Goal: Task Accomplishment & Management: Complete application form

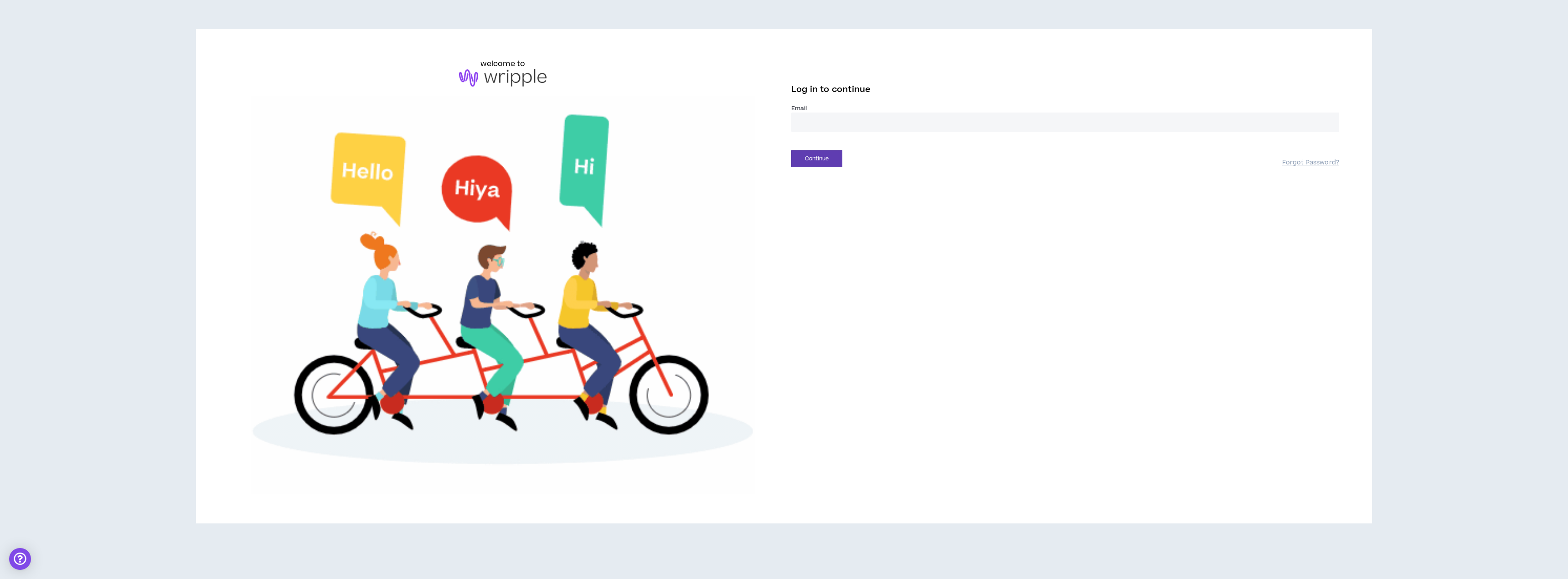
type input "**********"
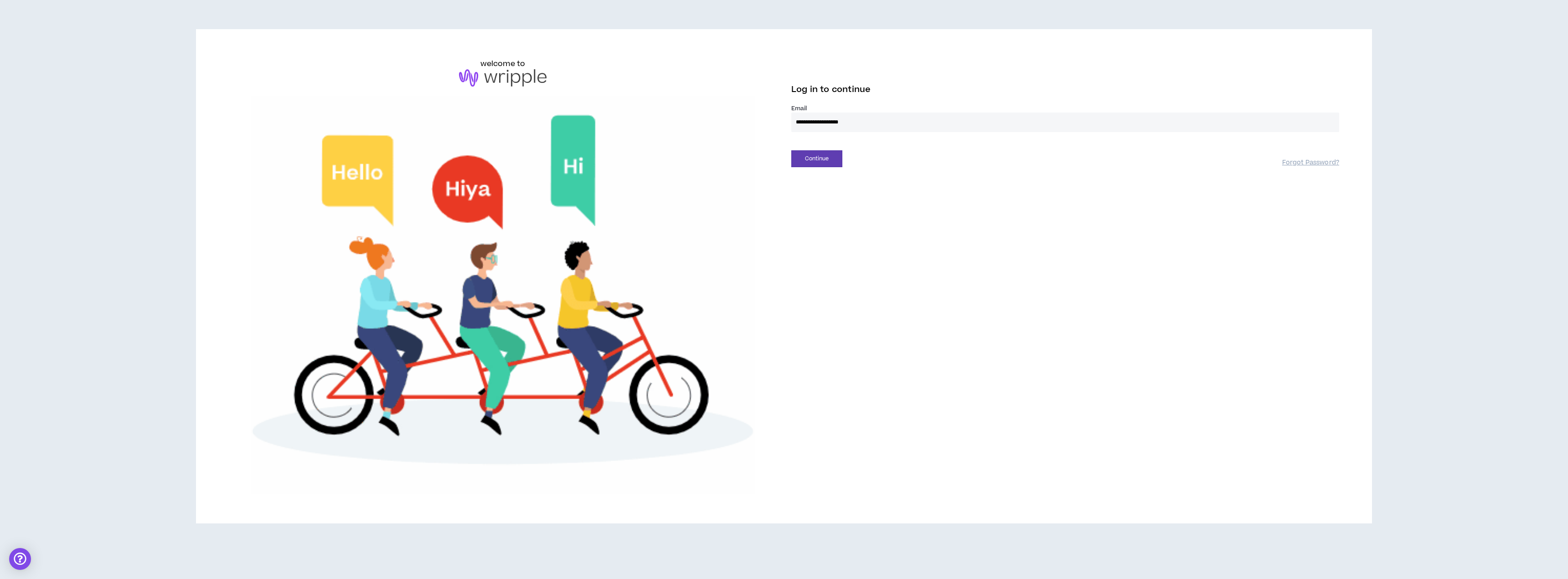
click at [847, 160] on div "Continue" at bounding box center [1037, 159] width 491 height 17
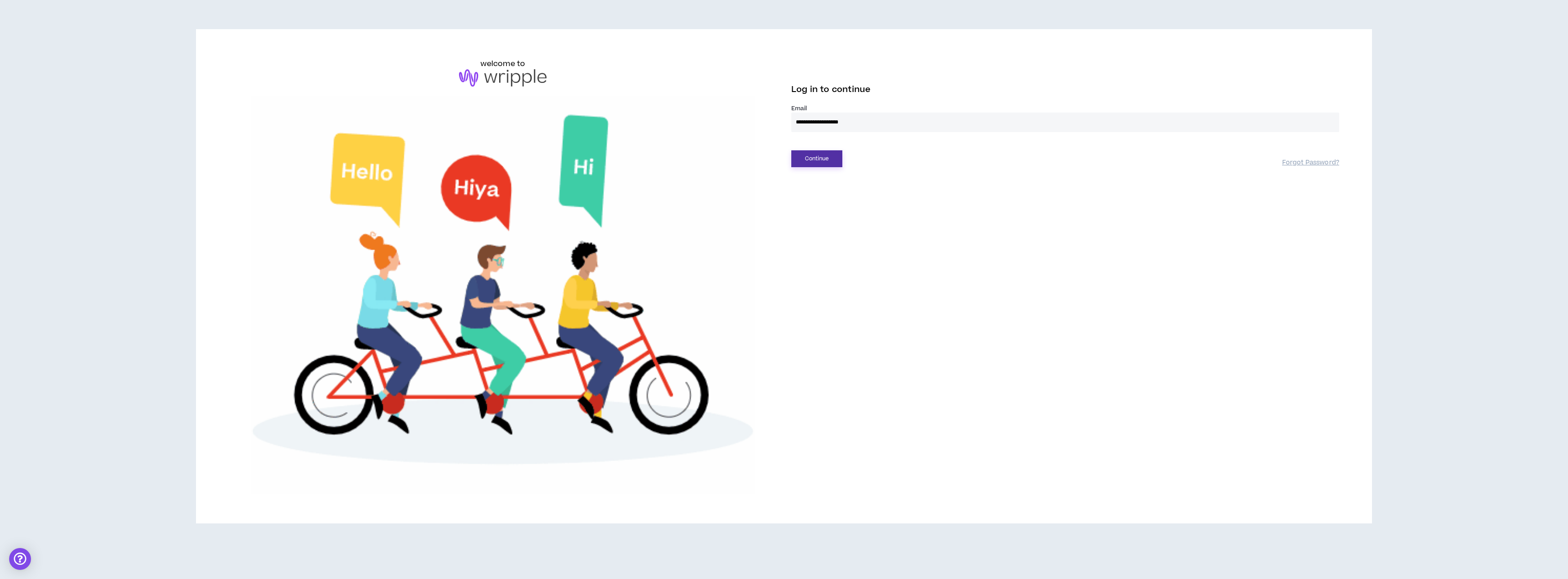
click at [832, 160] on button "Continue" at bounding box center [817, 159] width 51 height 17
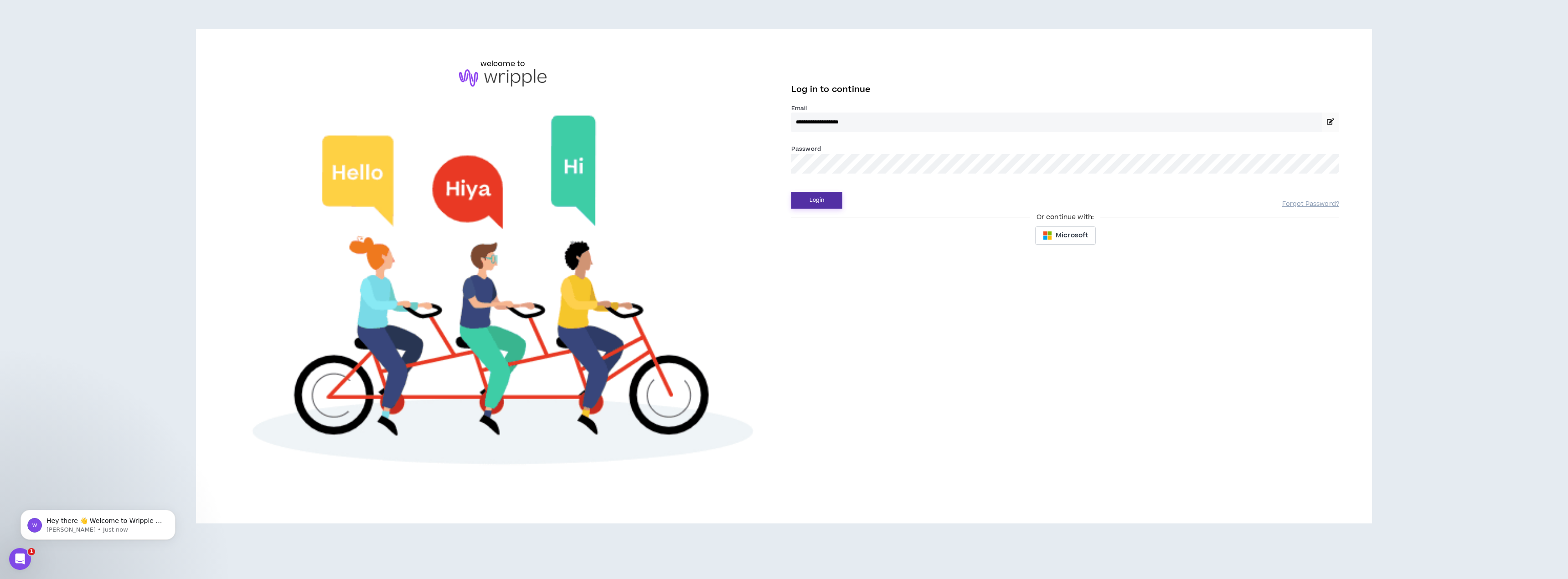
click at [819, 199] on button "Login" at bounding box center [817, 200] width 51 height 17
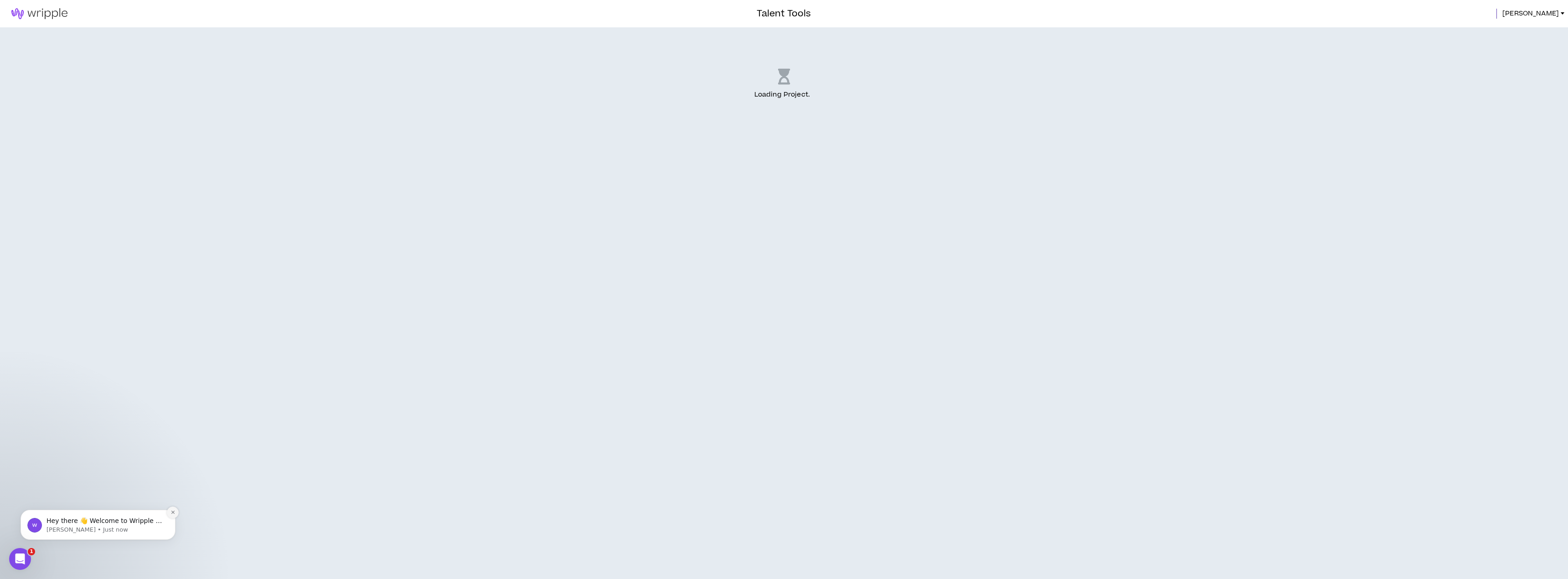
click at [174, 511] on icon "Dismiss notification" at bounding box center [173, 512] width 5 height 5
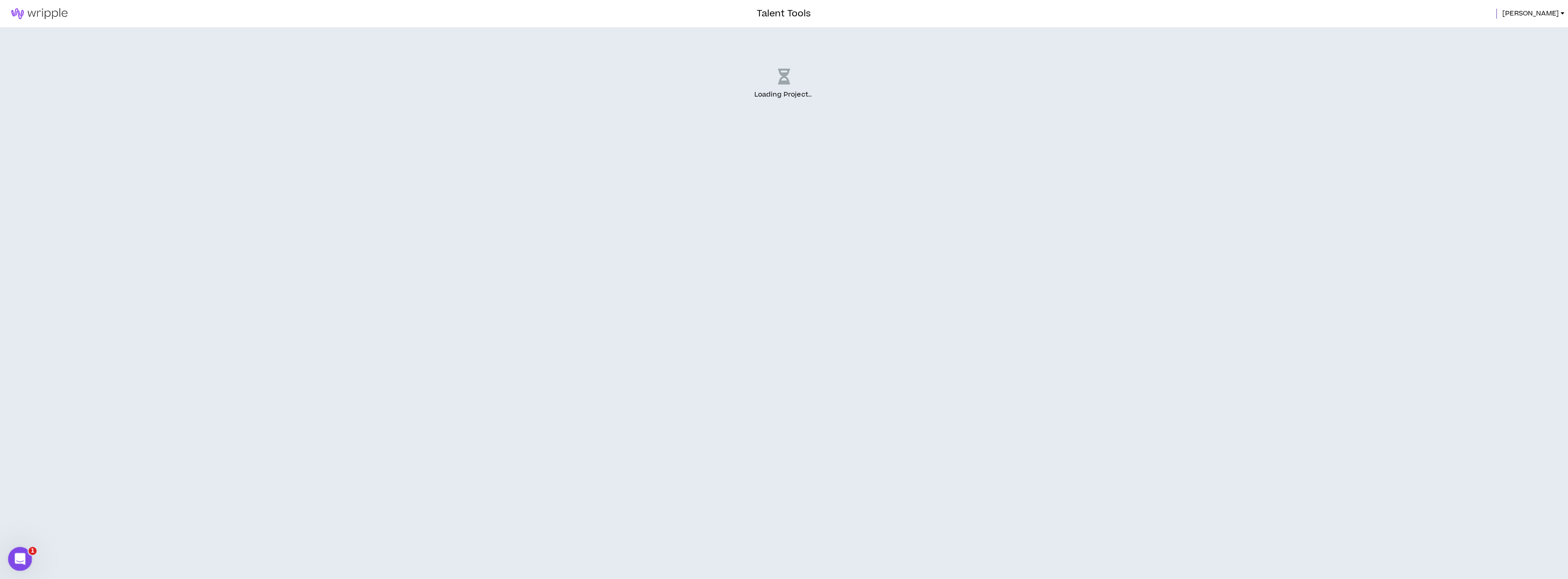
click at [21, 555] on icon "Open Intercom Messenger" at bounding box center [19, 558] width 15 height 15
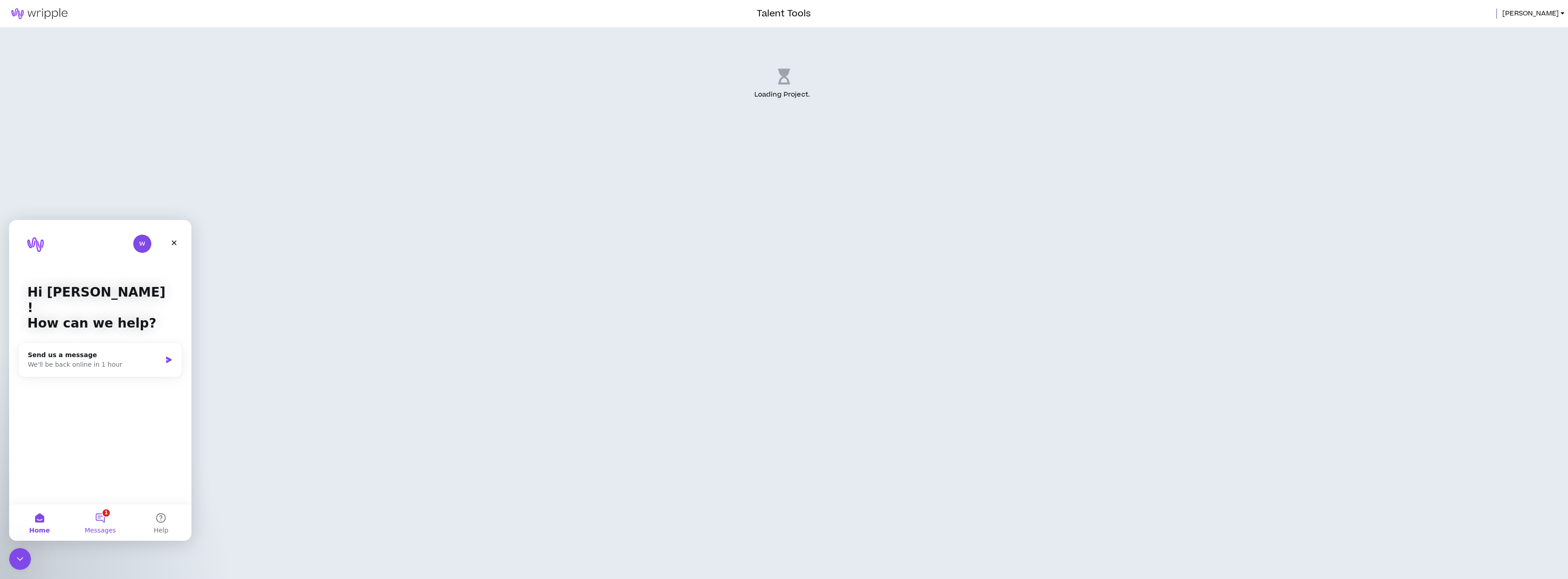
click at [94, 521] on button "1 Messages" at bounding box center [99, 523] width 60 height 37
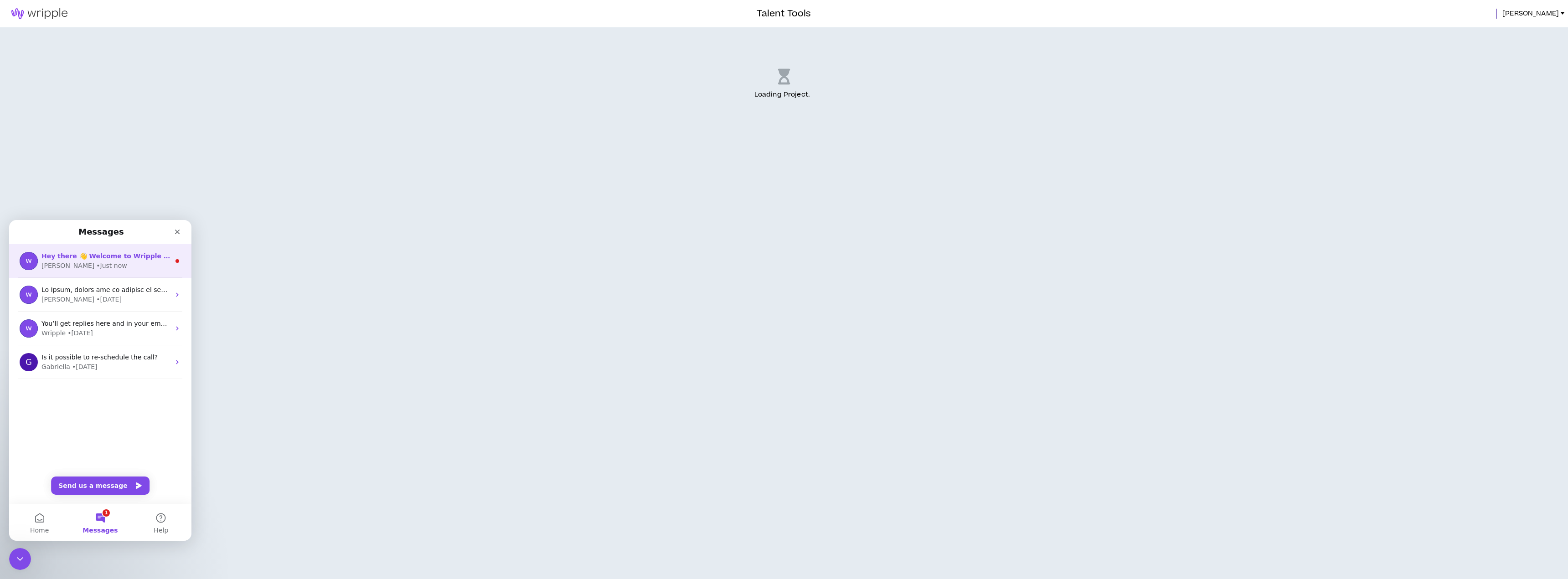
click at [115, 269] on div "[PERSON_NAME] • Just now" at bounding box center [106, 265] width 128 height 10
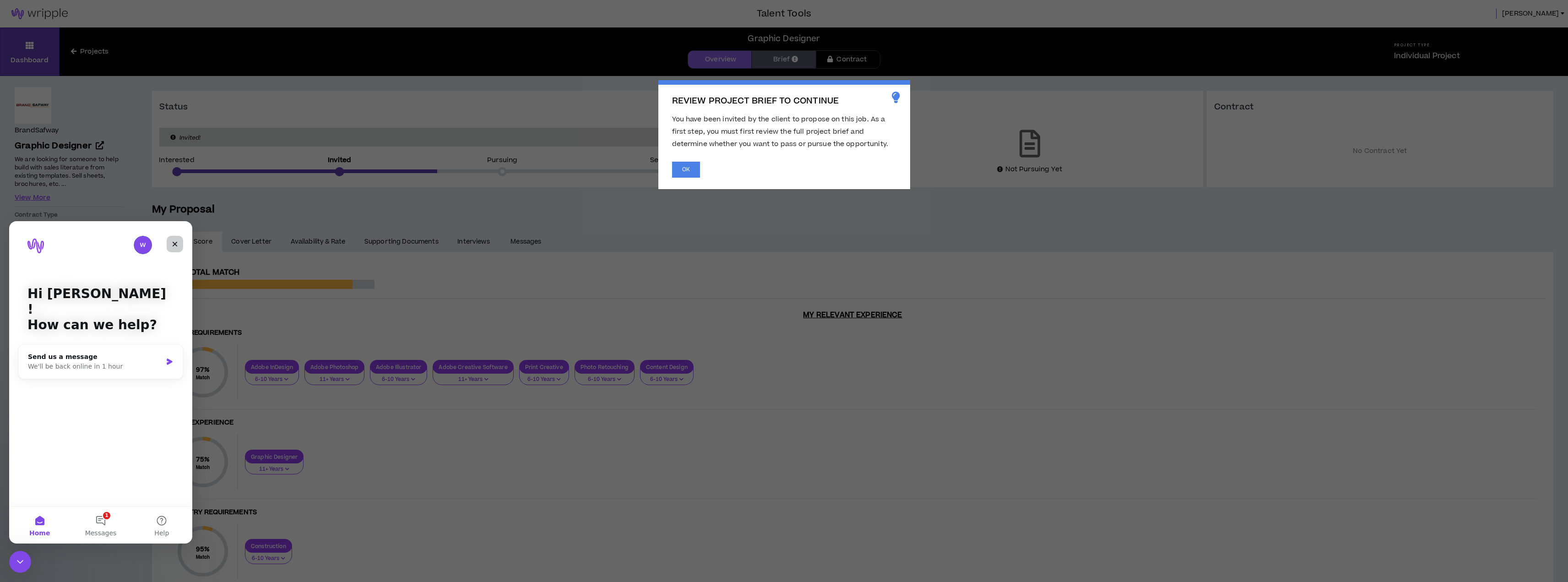
click at [171, 242] on icon "Close" at bounding box center [175, 244] width 8 height 8
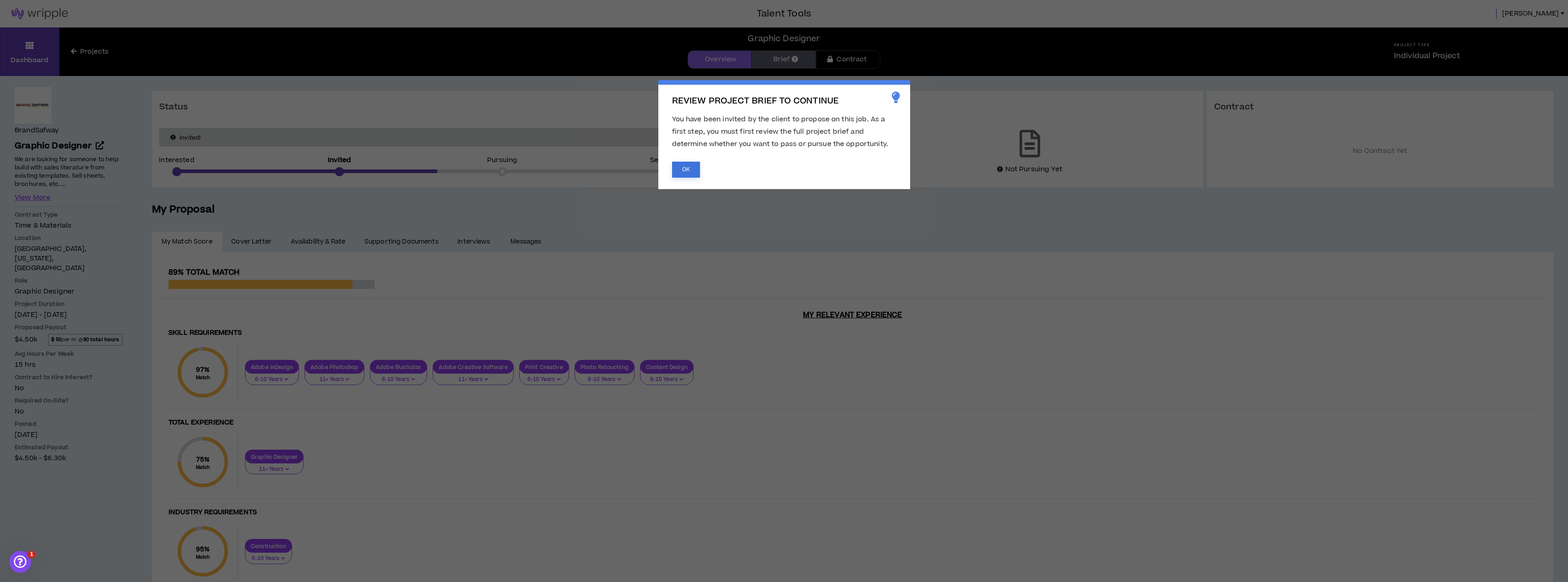
click at [691, 172] on button "OK" at bounding box center [686, 169] width 28 height 16
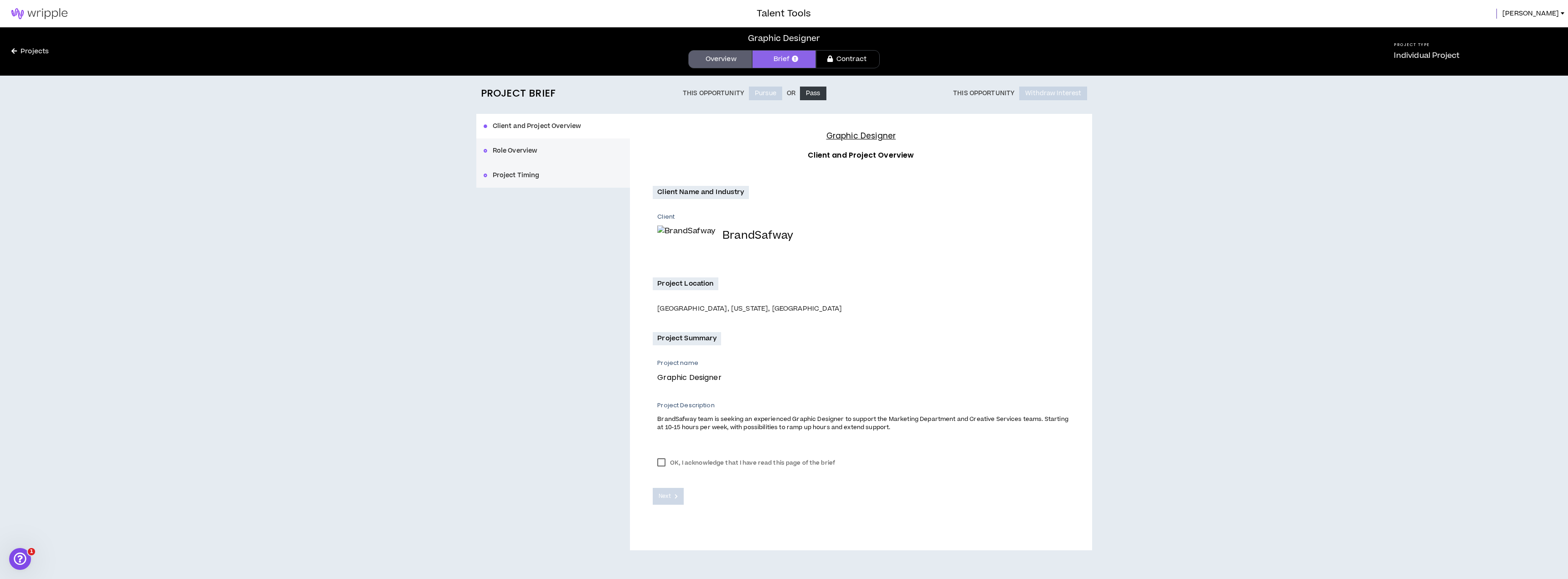
click at [654, 462] on label "OK, I acknowledge that I have read this page of the brief" at bounding box center [746, 464] width 187 height 14
drag, startPoint x: 759, startPoint y: 426, endPoint x: 949, endPoint y: 431, distance: 190.1
click at [949, 431] on p "BrandSafway team is seeking an experienced Graphic Designer to support the Mark…" at bounding box center [863, 423] width 412 height 18
drag, startPoint x: 709, startPoint y: 422, endPoint x: 929, endPoint y: 428, distance: 220.1
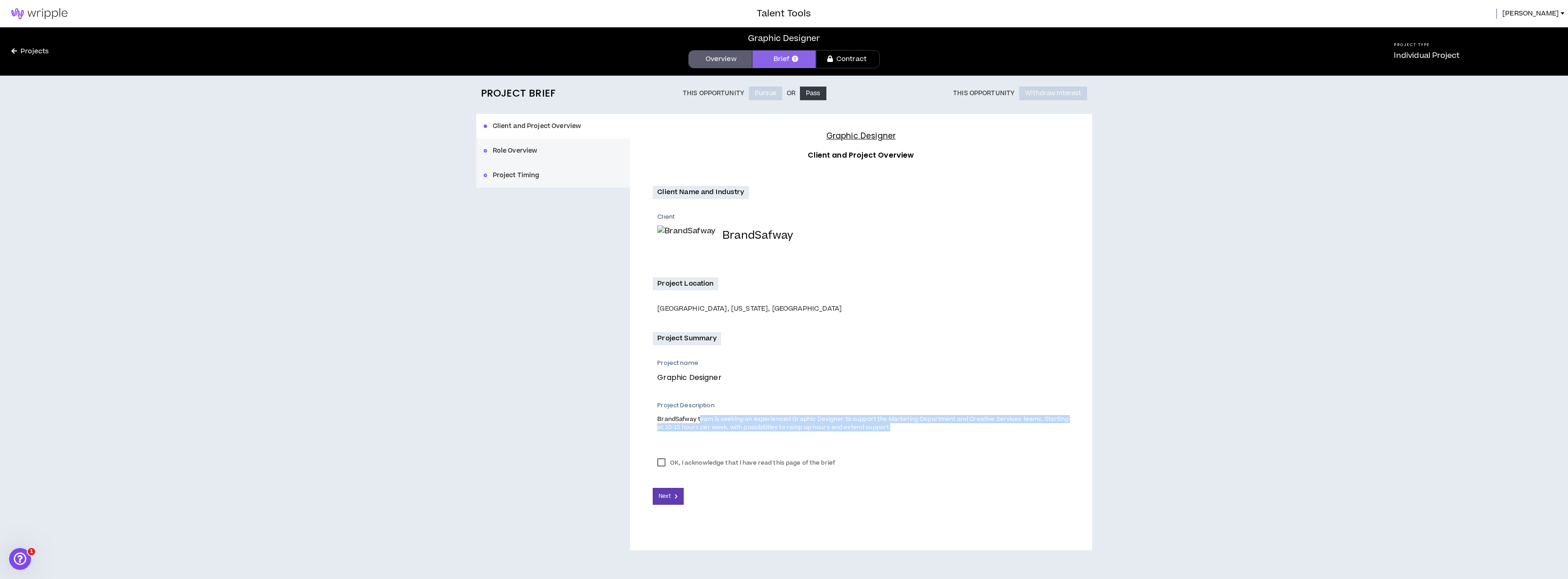
click at [929, 428] on p "BrandSafway team is seeking an experienced Graphic Designer to support the Mark…" at bounding box center [863, 423] width 412 height 18
drag, startPoint x: 837, startPoint y: 419, endPoint x: 908, endPoint y: 428, distance: 71.6
click at [908, 428] on p "BrandSafway team is seeking an experienced Graphic Designer to support the Mark…" at bounding box center [863, 423] width 412 height 18
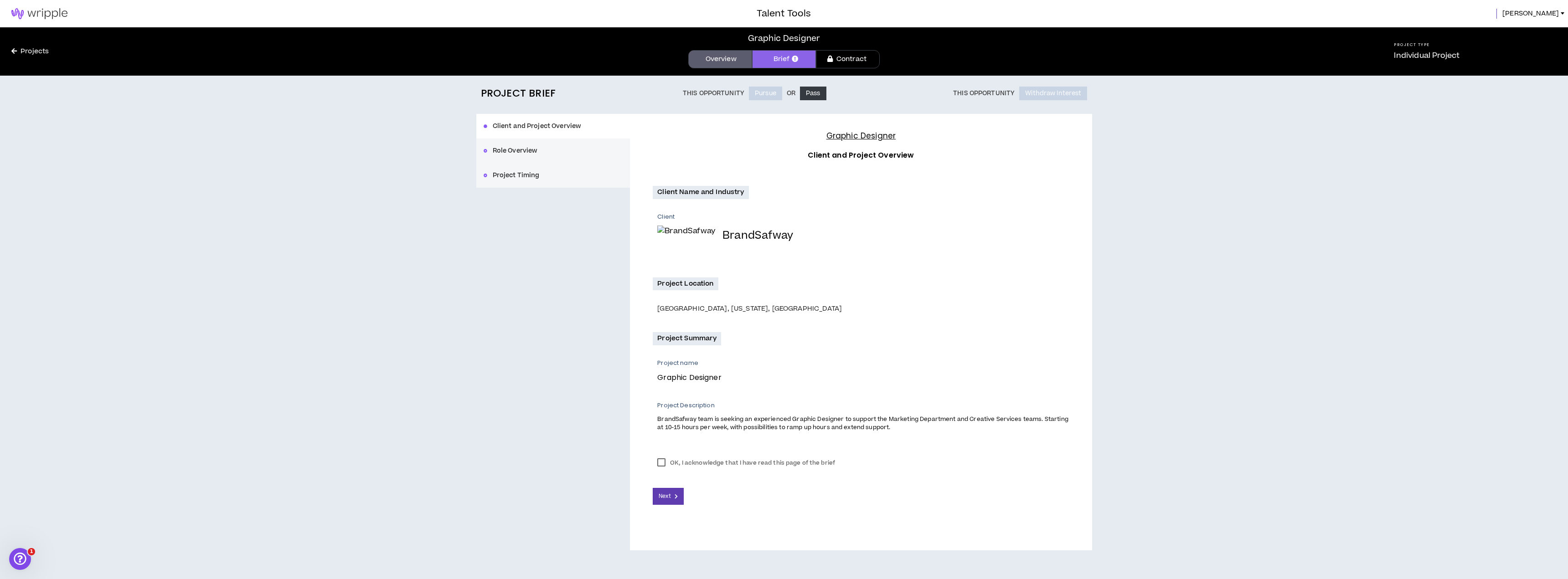
click at [903, 449] on div "Project Summary Project name Graphic Designer Project Description BrandSafway t…" at bounding box center [860, 391] width 416 height 118
click at [835, 506] on div "Graphic Designer Client and Project Overview Client Name and Industry Client Br…" at bounding box center [861, 332] width 462 height 436
click at [672, 497] on button "Next" at bounding box center [668, 496] width 31 height 17
click at [1013, 327] on div "Client Name and Industry Client BrandSafway Project Location [GEOGRAPHIC_DATA],…" at bounding box center [860, 312] width 416 height 276
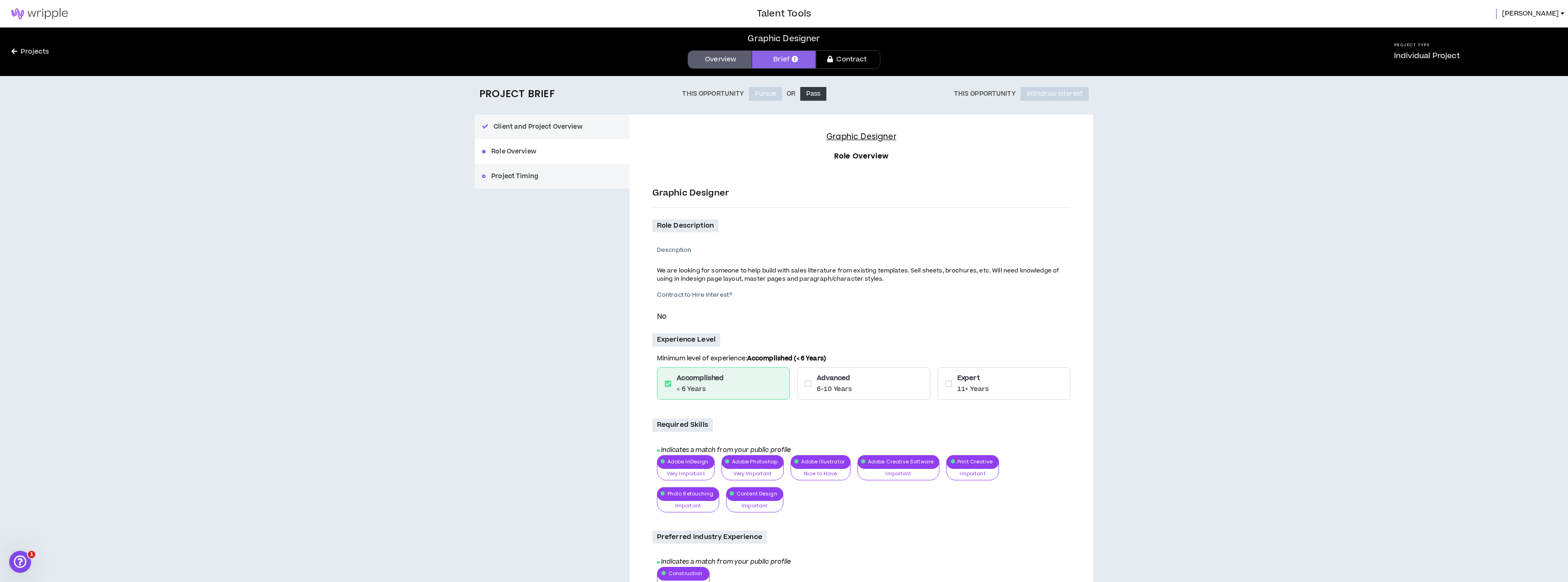
click at [806, 319] on p "No" at bounding box center [864, 316] width 413 height 12
click at [804, 382] on div "Advanced 6-10 Years" at bounding box center [864, 384] width 133 height 32
click at [808, 383] on icon at bounding box center [808, 384] width 6 height 8
click at [867, 322] on p "No" at bounding box center [864, 316] width 413 height 12
drag, startPoint x: 840, startPoint y: 269, endPoint x: 877, endPoint y: 280, distance: 38.6
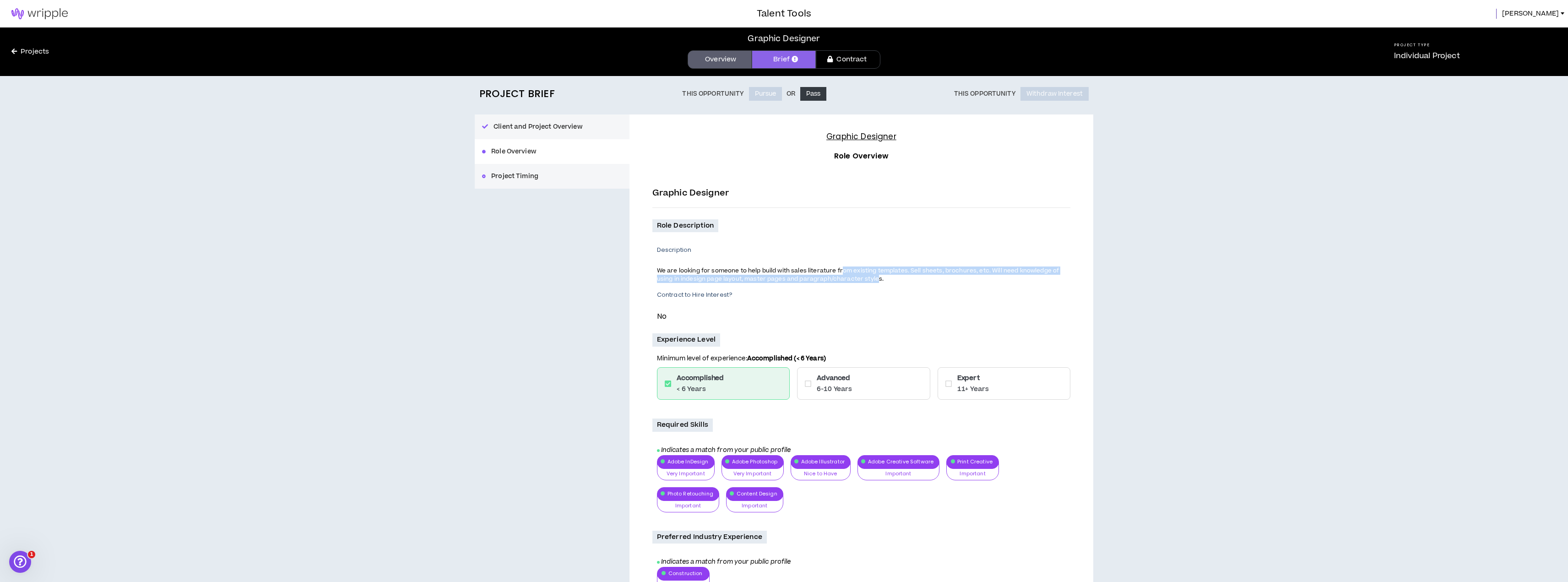
click at [877, 280] on span "We are looking for someone to help build with sales literature from existing te…" at bounding box center [857, 274] width 402 height 16
drag, startPoint x: 884, startPoint y: 270, endPoint x: 927, endPoint y: 283, distance: 44.9
click at [927, 283] on p "We are looking for someone to help build with sales literature from existing te…" at bounding box center [860, 274] width 406 height 18
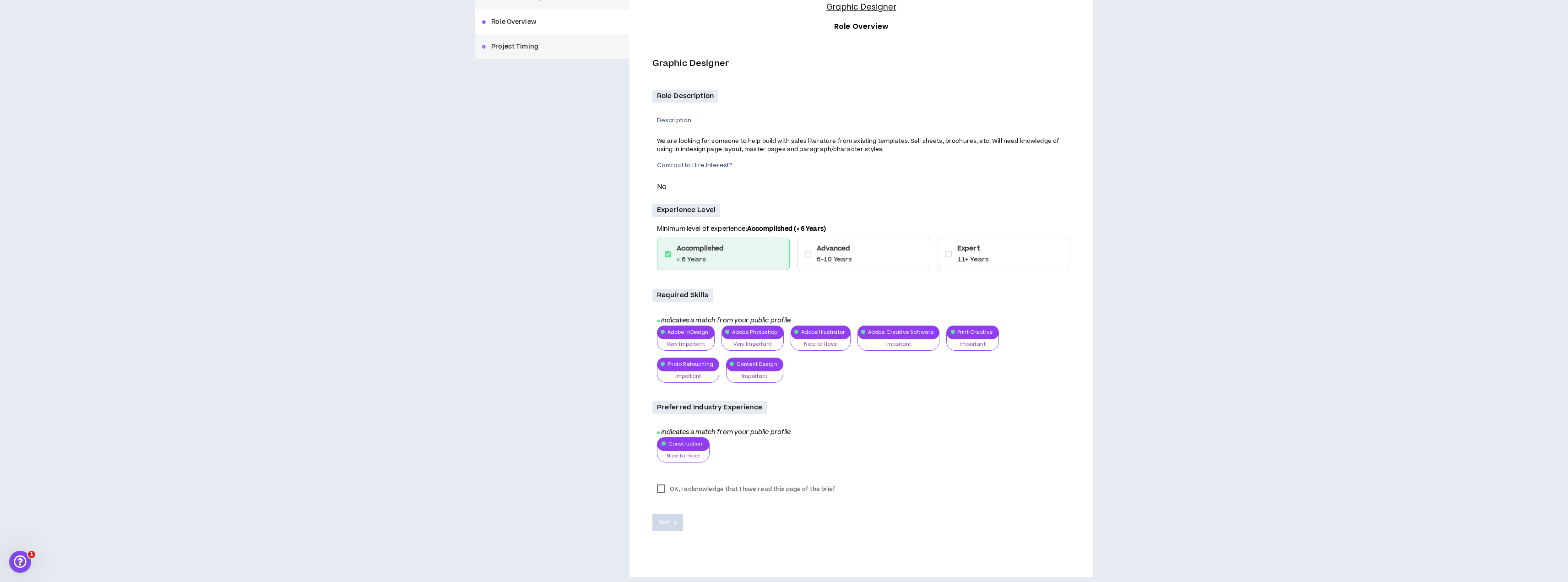
scroll to position [134, 0]
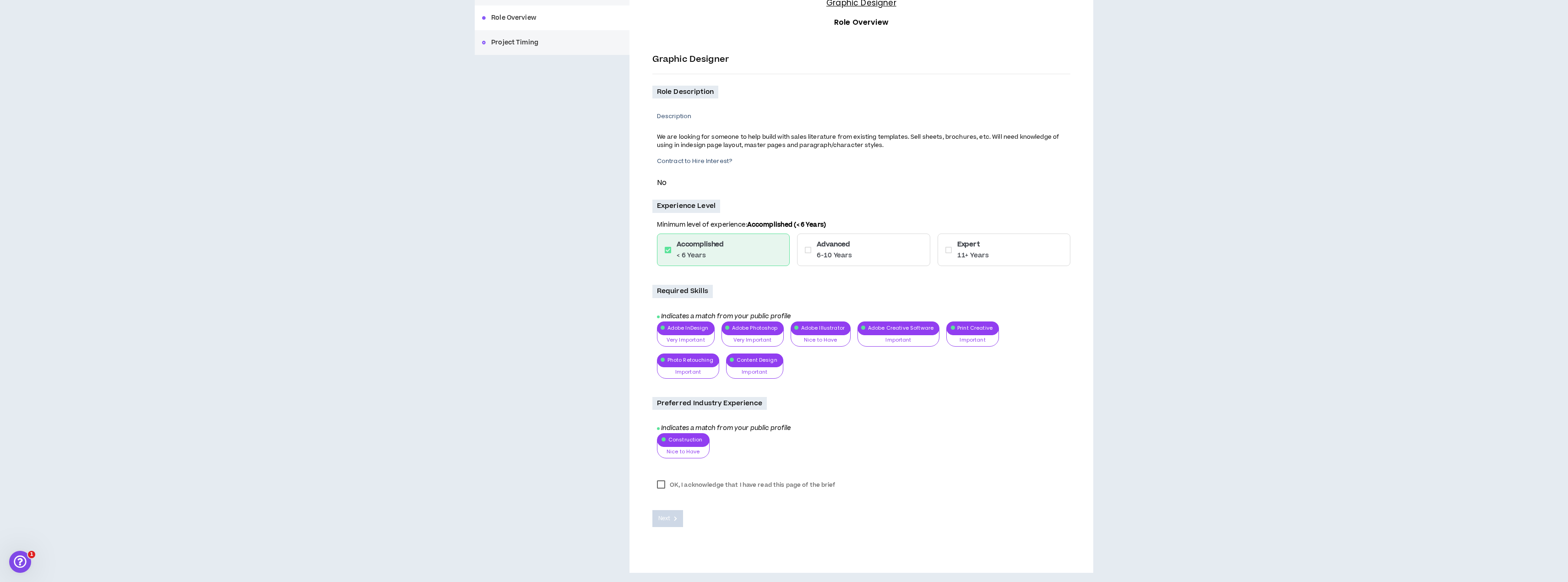
click at [745, 251] on div "Accomplished < 6 Years" at bounding box center [723, 250] width 133 height 32
click at [870, 250] on div "Advanced 6-10 Years" at bounding box center [864, 250] width 133 height 32
click at [975, 249] on h6 "Expert" at bounding box center [973, 244] width 31 height 10
click at [980, 438] on div "Construction Nice to Have Nice to Have Important Very Important" at bounding box center [864, 450] width 413 height 32
click at [922, 407] on div "Preferred Industry Experience Indicates a match from your public profile Constr…" at bounding box center [861, 431] width 418 height 68
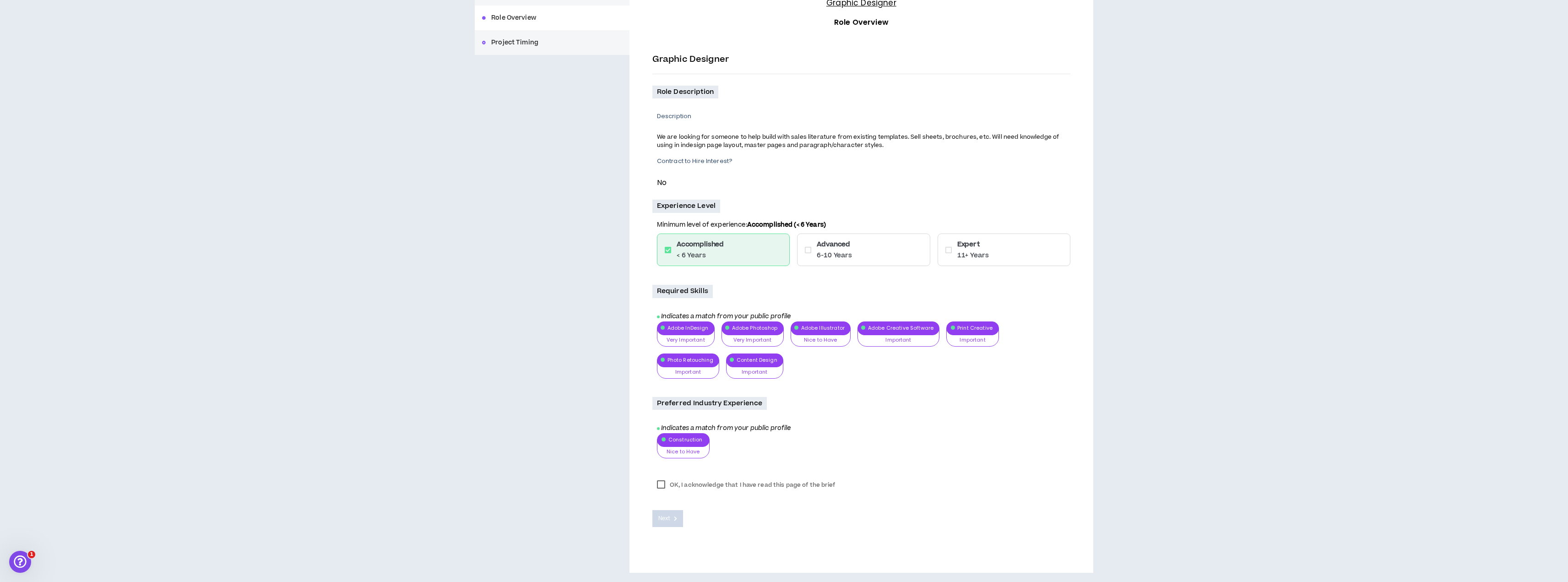
click at [922, 407] on div "Preferred Industry Experience Indicates a match from your public profile Constr…" at bounding box center [861, 431] width 418 height 68
drag, startPoint x: 917, startPoint y: 444, endPoint x: 727, endPoint y: 483, distance: 194.0
click at [915, 445] on div "Construction Nice to Have Nice to Have Important Very Important" at bounding box center [864, 450] width 413 height 32
click at [665, 485] on label "OK, I acknowledge that I have read this page of the brief" at bounding box center [746, 485] width 187 height 14
click at [671, 524] on button "Next" at bounding box center [668, 519] width 31 height 17
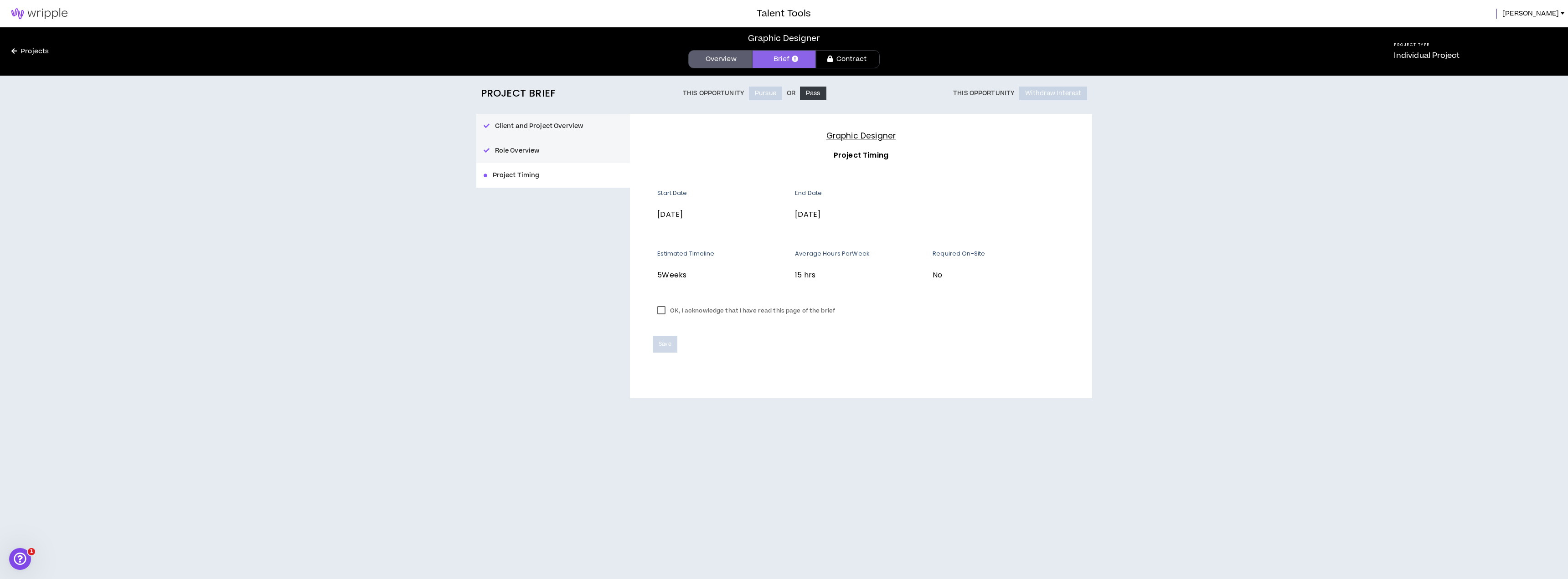
click at [663, 310] on label "OK, I acknowledge that I have read this page of the brief" at bounding box center [746, 311] width 187 height 14
click at [802, 360] on div "Graphic Designer Project Timing Start Date [DATE] End Date [DATE] Estimated Tim…" at bounding box center [861, 256] width 462 height 285
drag, startPoint x: 672, startPoint y: 276, endPoint x: 831, endPoint y: 281, distance: 159.1
click at [831, 281] on div "Estimated Timeline 5 Weeks Average Hours Per Week 15 hrs Required On-Site No" at bounding box center [860, 275] width 416 height 49
click at [831, 281] on div "Average Hours Per Week 15 hrs" at bounding box center [864, 271] width 138 height 42
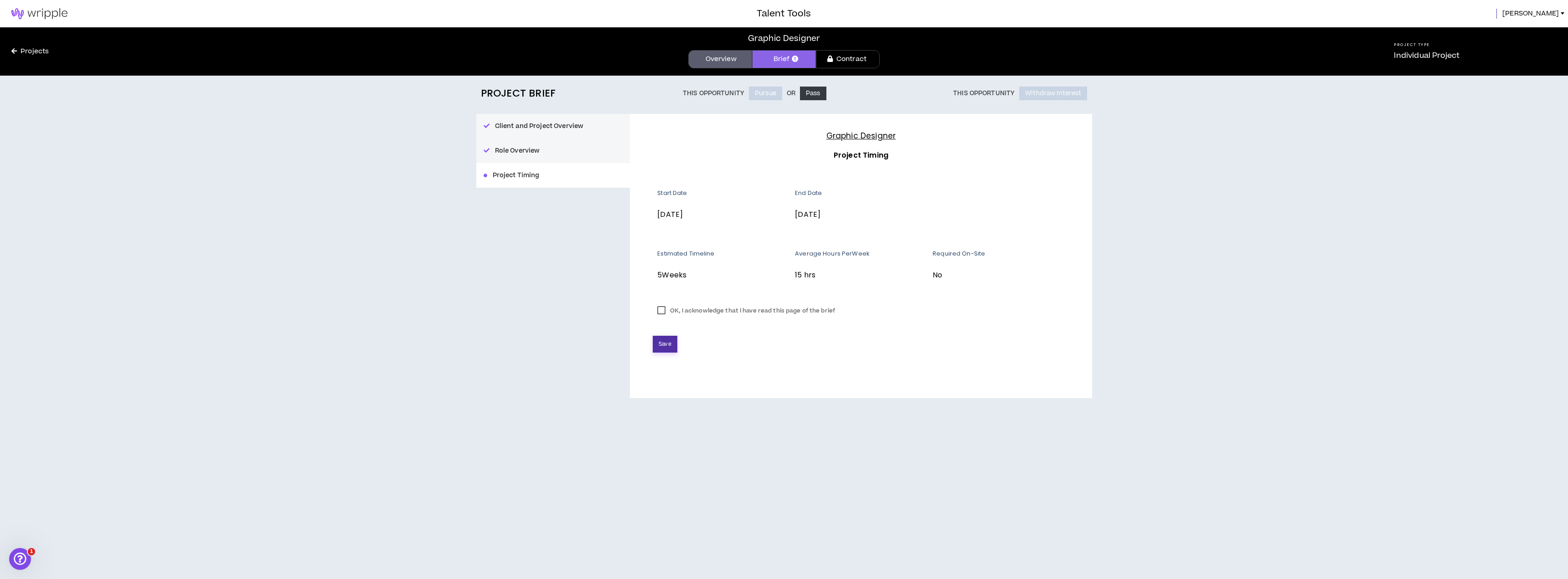
click at [667, 345] on span "Save" at bounding box center [665, 344] width 12 height 8
click at [760, 94] on button "Pursue" at bounding box center [766, 93] width 34 height 14
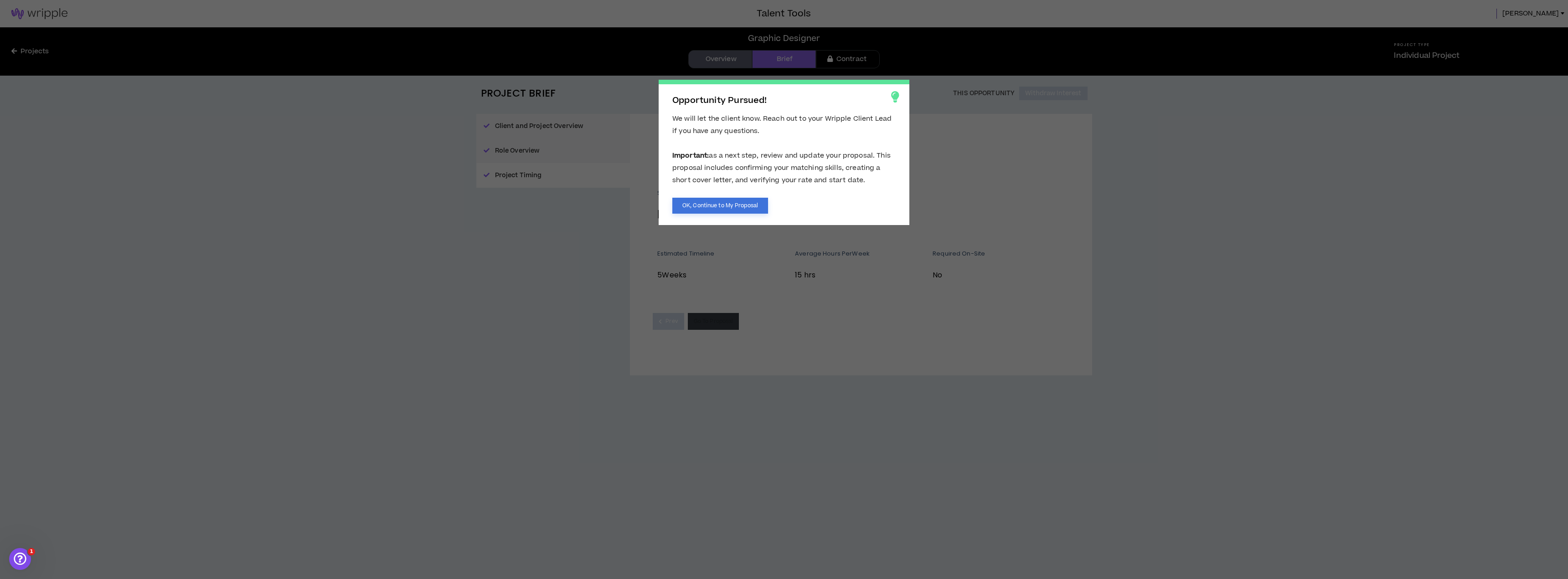
click at [743, 205] on button "OK, Continue to My Proposal" at bounding box center [720, 206] width 96 height 16
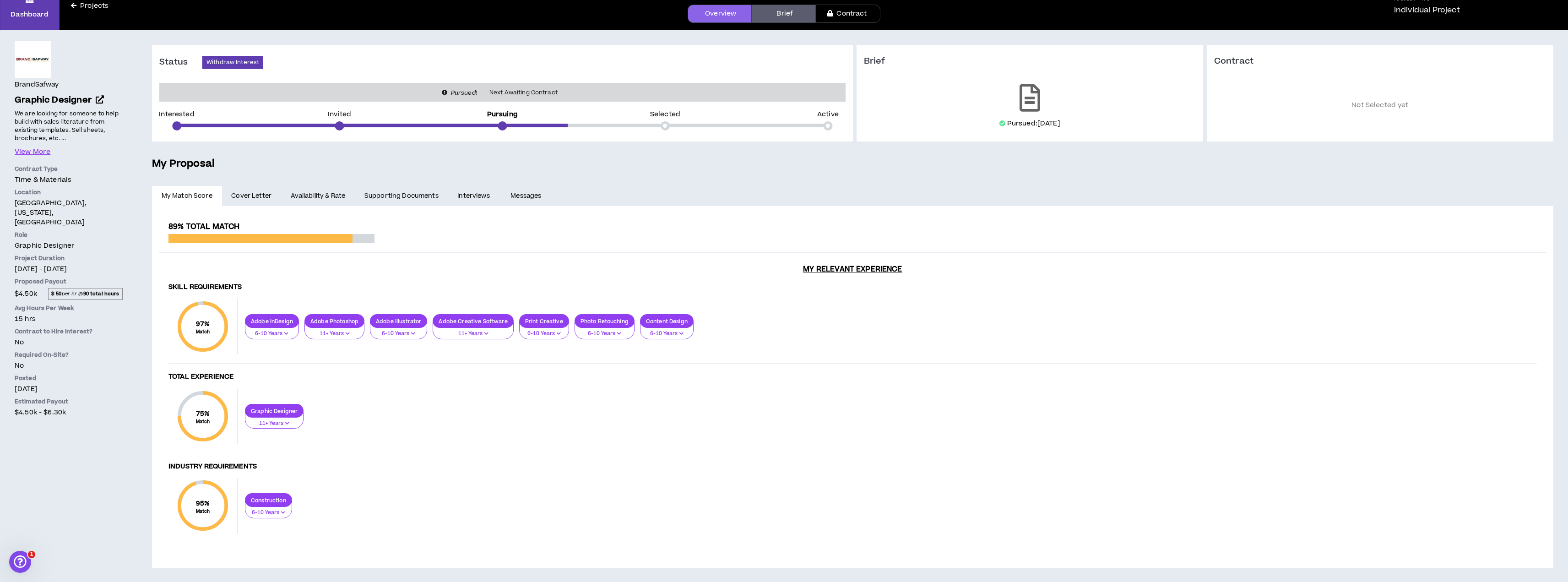
scroll to position [46, 0]
click at [240, 195] on span "Cover Letter" at bounding box center [251, 195] width 40 height 10
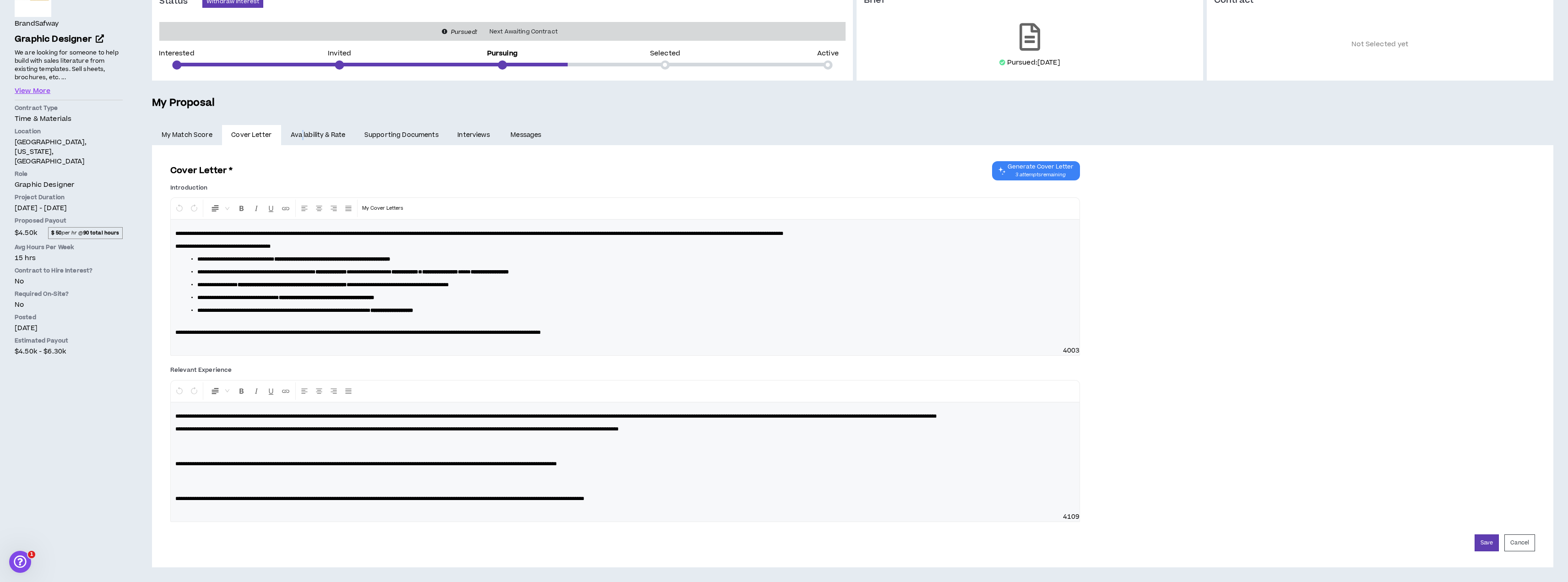
click at [302, 125] on link "Availability & Rate" at bounding box center [318, 135] width 74 height 20
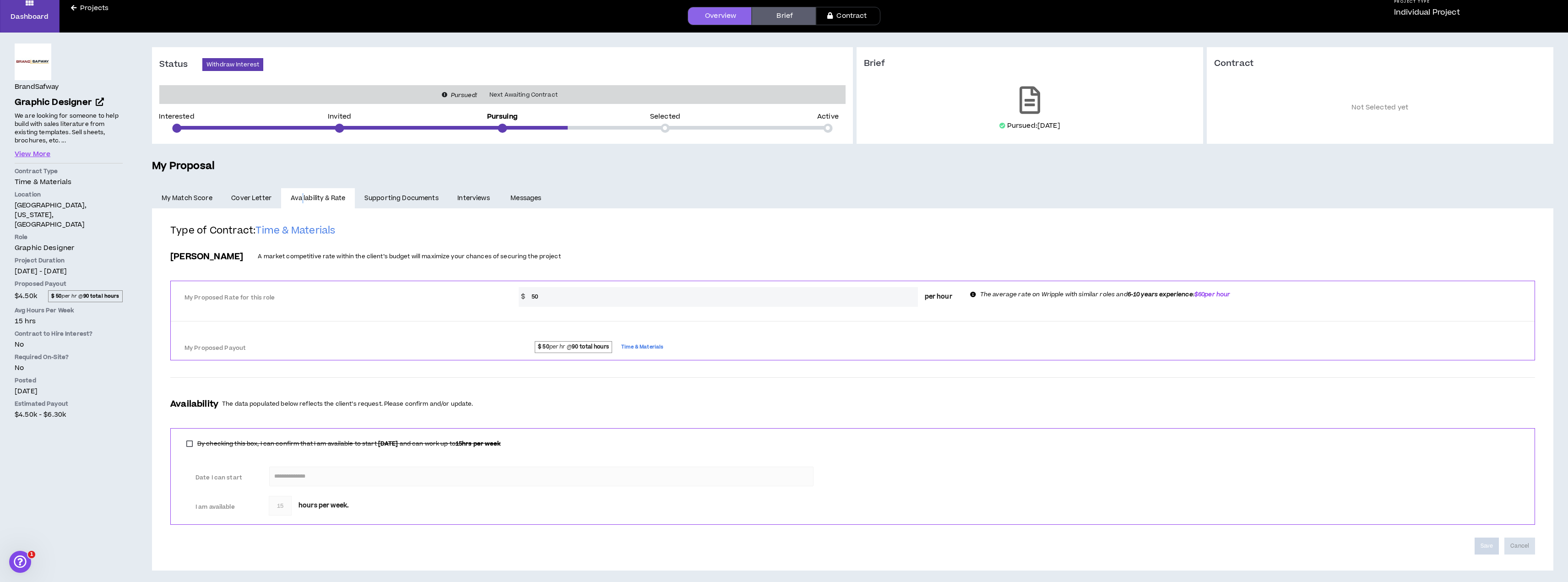
scroll to position [46, 0]
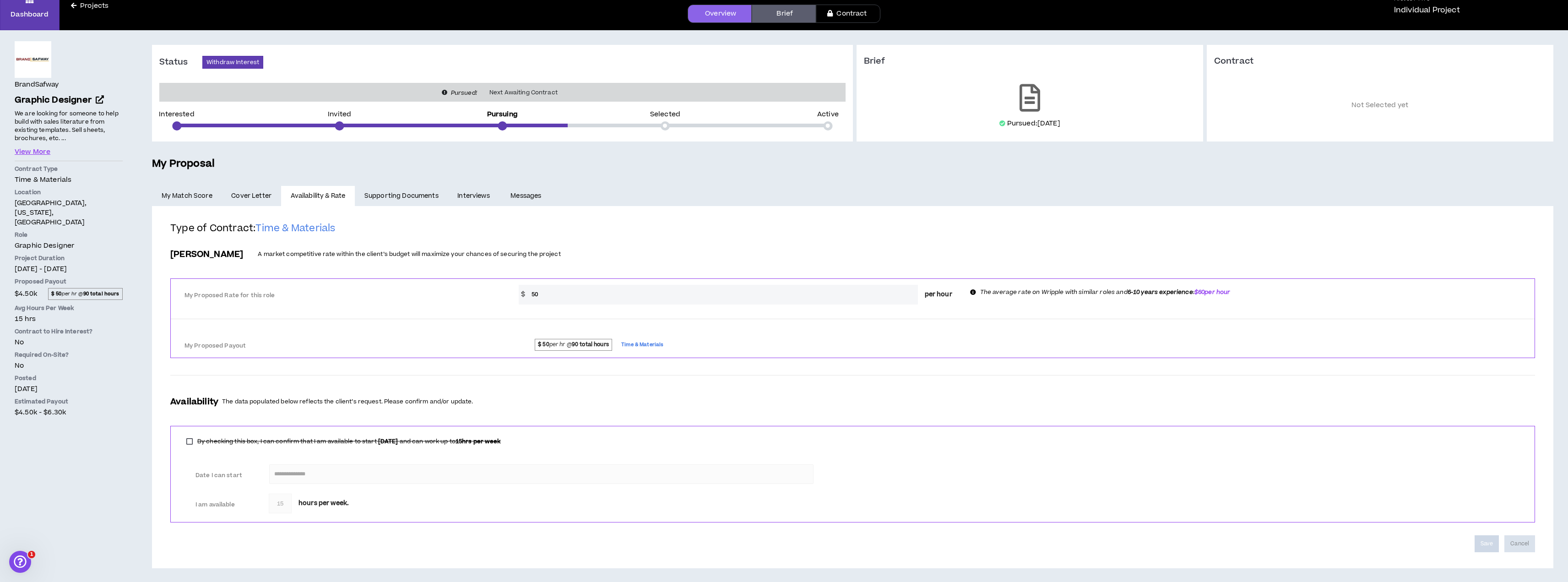
click at [665, 205] on ul "My Match Score Cover Letter Availability & Rate Supporting Documents Interviews…" at bounding box center [853, 196] width 1401 height 20
click at [670, 215] on div "**********" at bounding box center [852, 387] width 1387 height 345
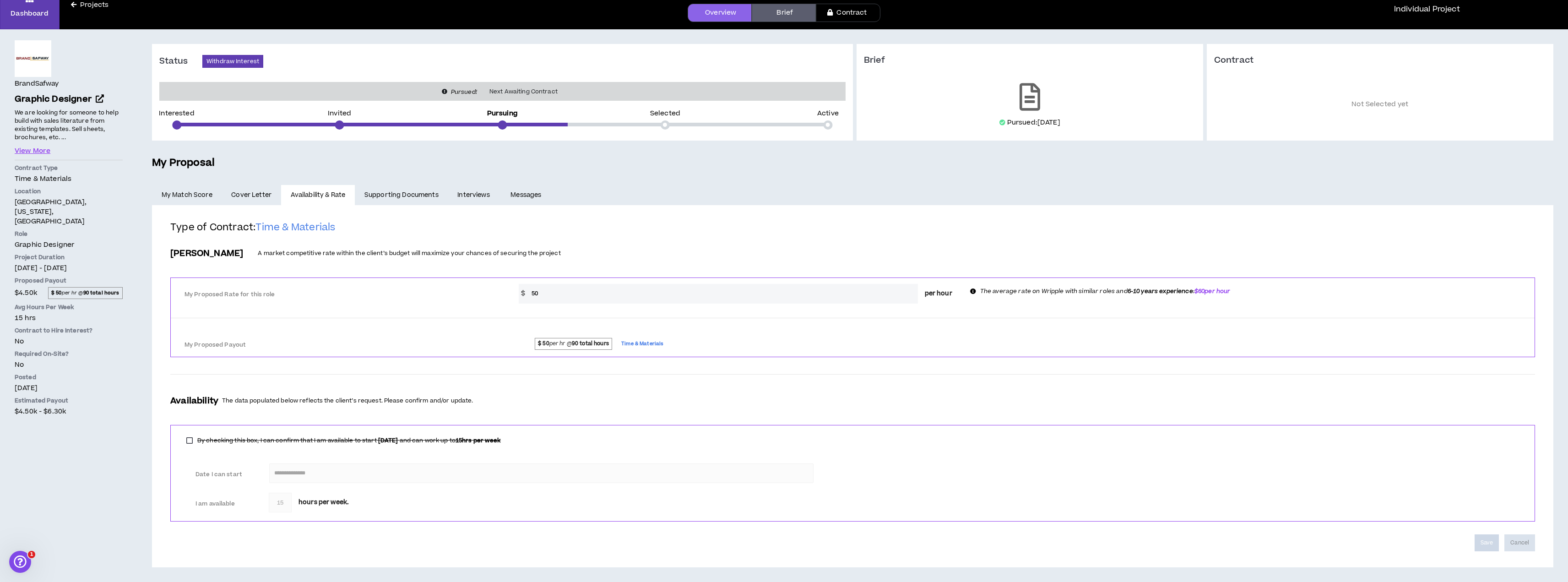
click at [394, 192] on link "Supporting Documents" at bounding box center [401, 195] width 93 height 20
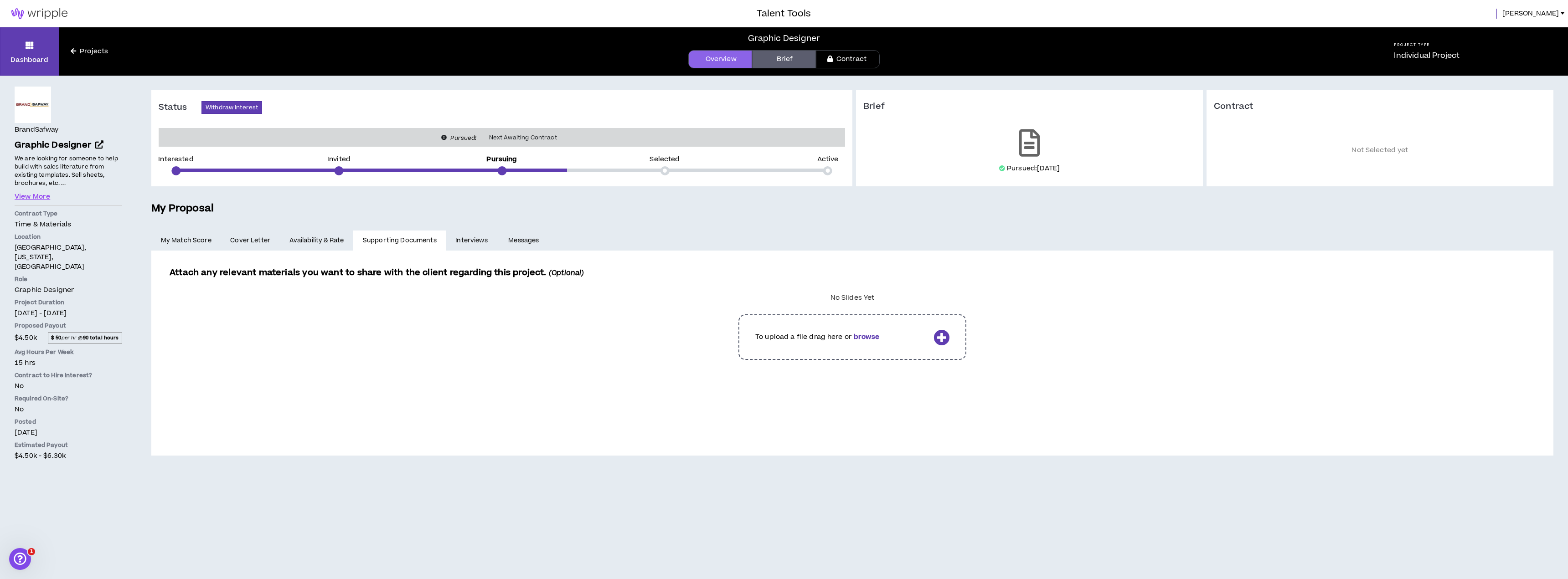
click at [540, 333] on label at bounding box center [853, 337] width 1348 height 59
click at [0, 0] on input "file" at bounding box center [0, 0] width 0 height 0
click at [464, 240] on link "Interviews" at bounding box center [472, 241] width 53 height 20
click at [534, 237] on link "Messages" at bounding box center [525, 241] width 51 height 20
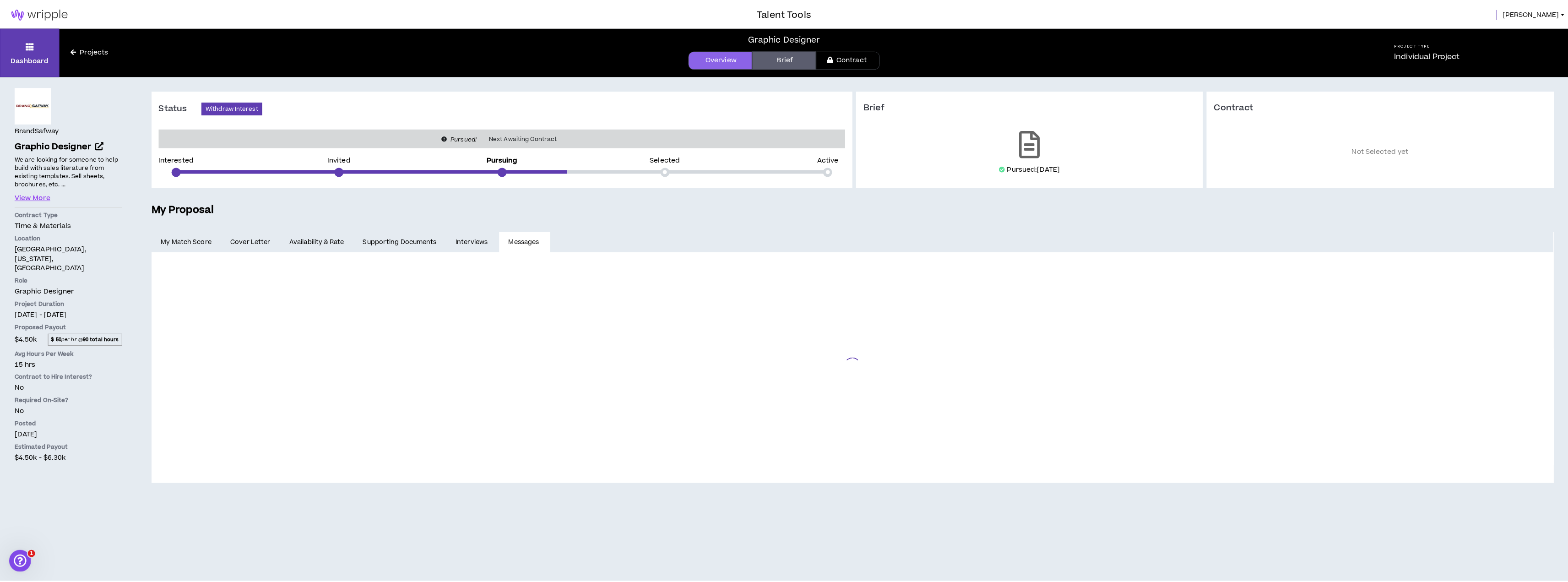
scroll to position [13, 0]
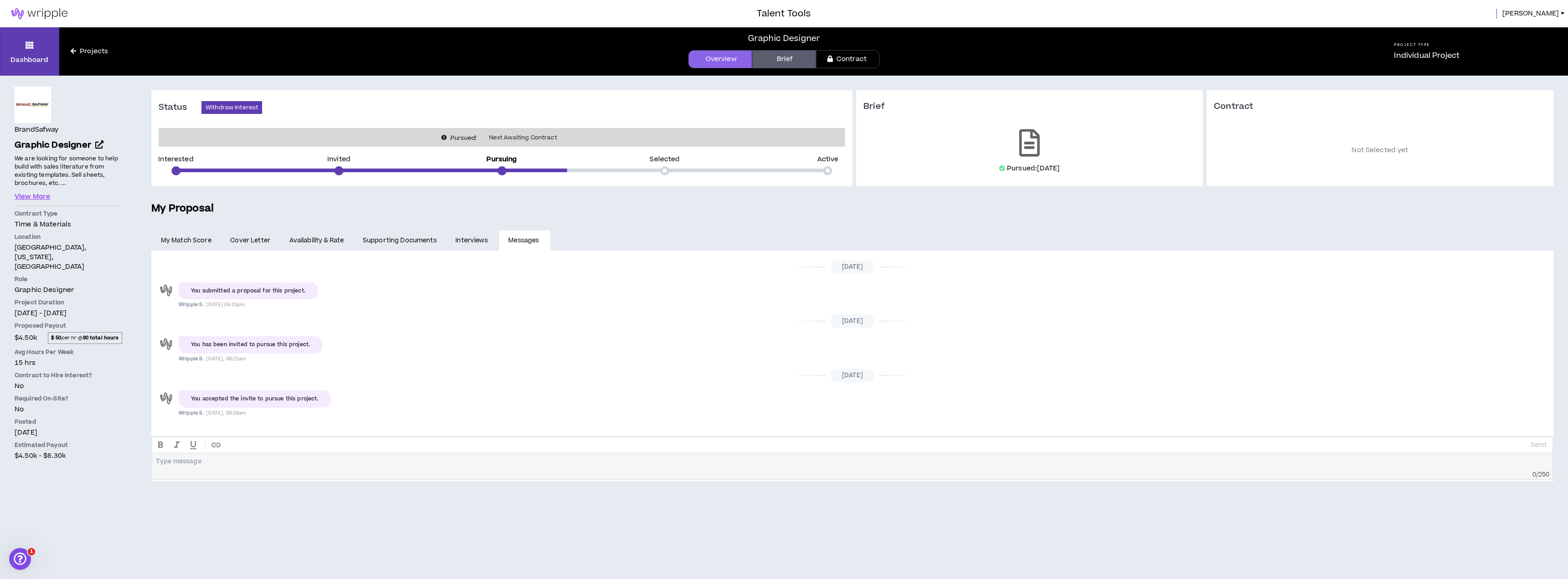
click at [480, 236] on link "Interviews" at bounding box center [472, 241] width 53 height 20
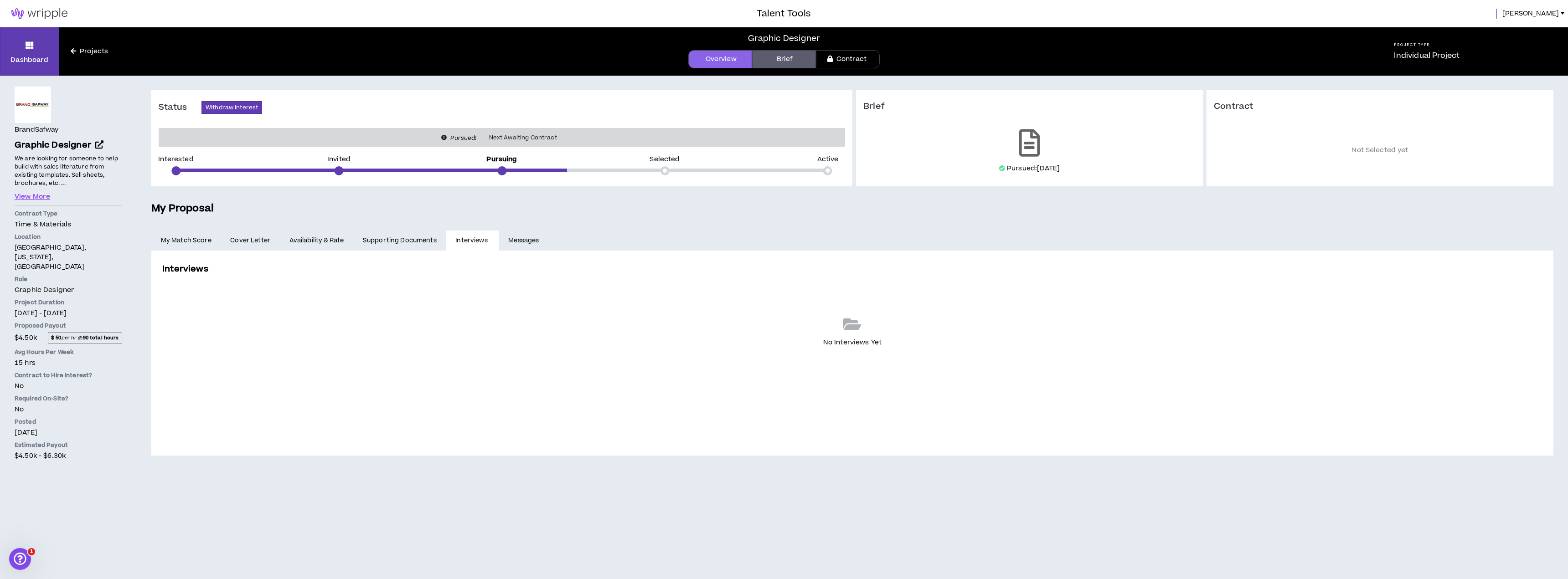
click at [401, 239] on link "Supporting Documents" at bounding box center [399, 241] width 93 height 20
click at [315, 241] on link "Availability & Rate" at bounding box center [317, 241] width 73 height 20
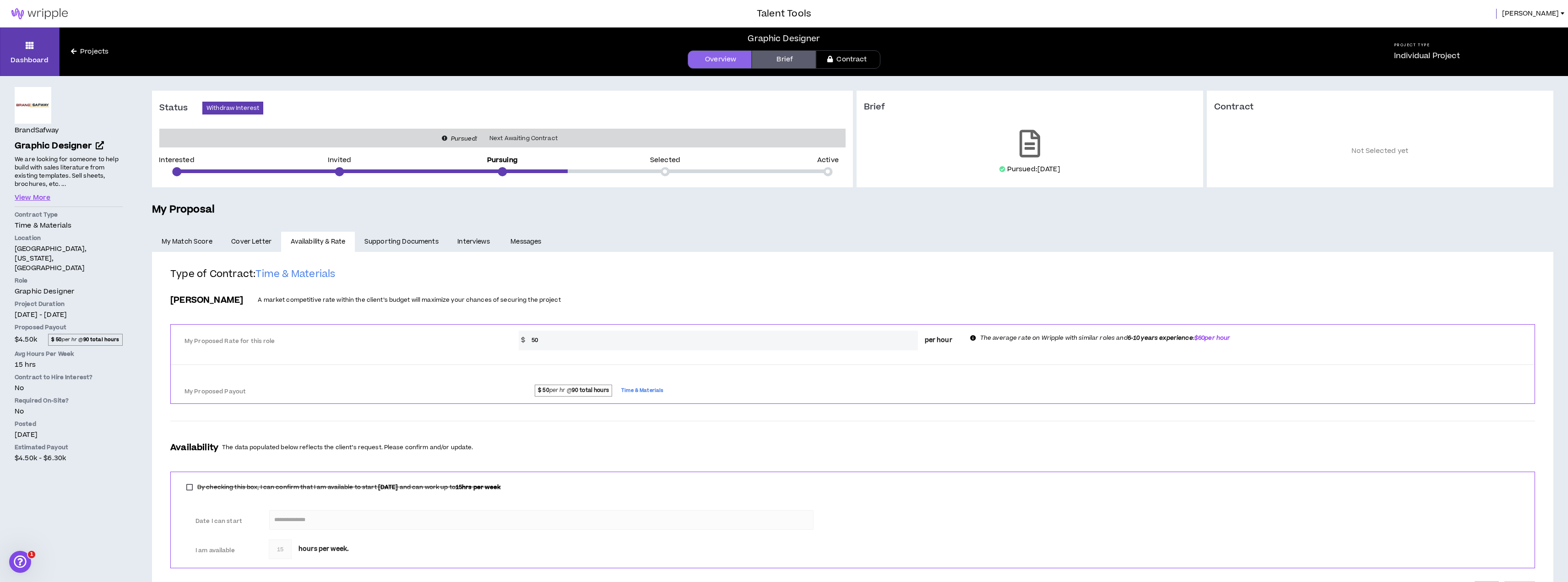
click at [259, 240] on span "Cover Letter" at bounding box center [251, 241] width 40 height 10
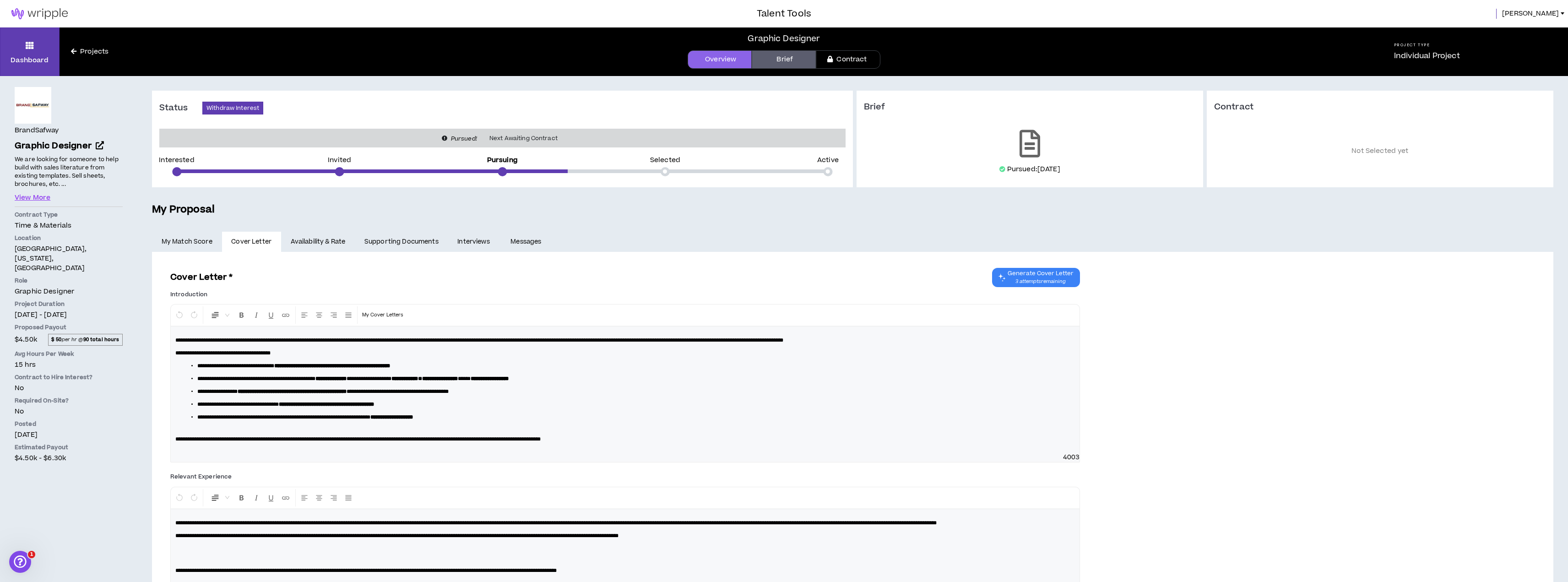
click at [195, 241] on link "My Match Score" at bounding box center [187, 242] width 70 height 20
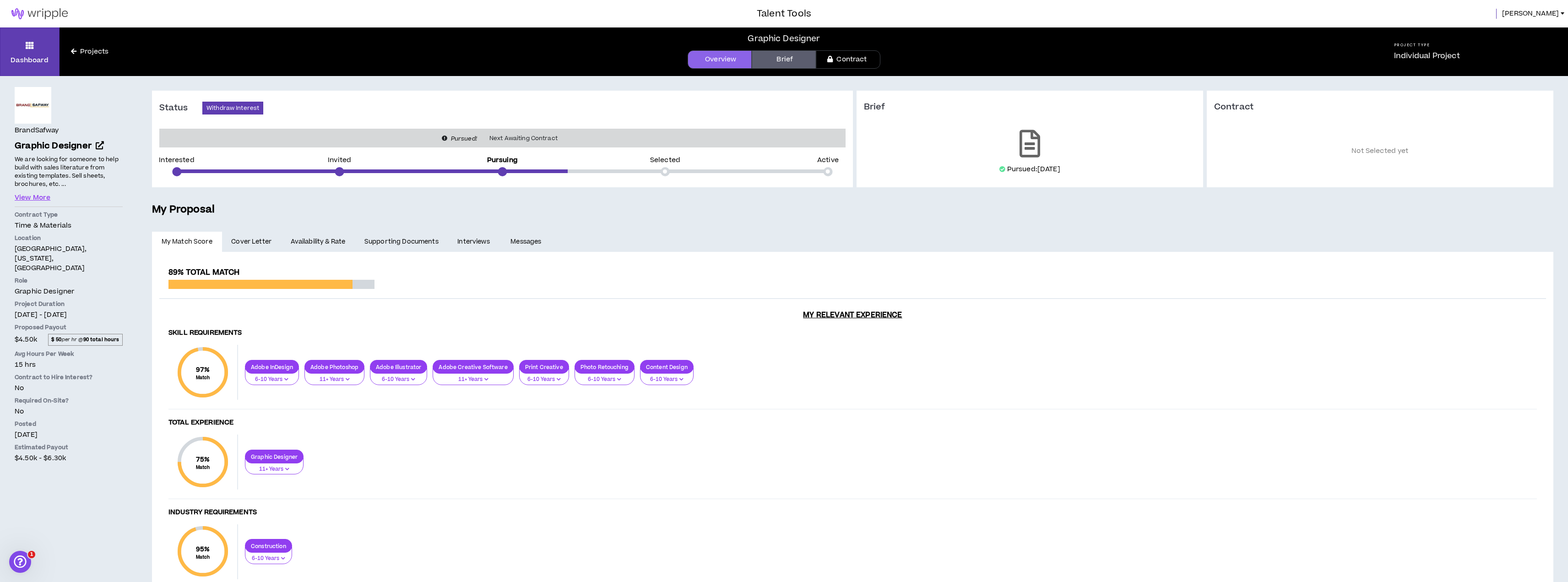
click at [257, 242] on span "Cover Letter" at bounding box center [251, 241] width 40 height 10
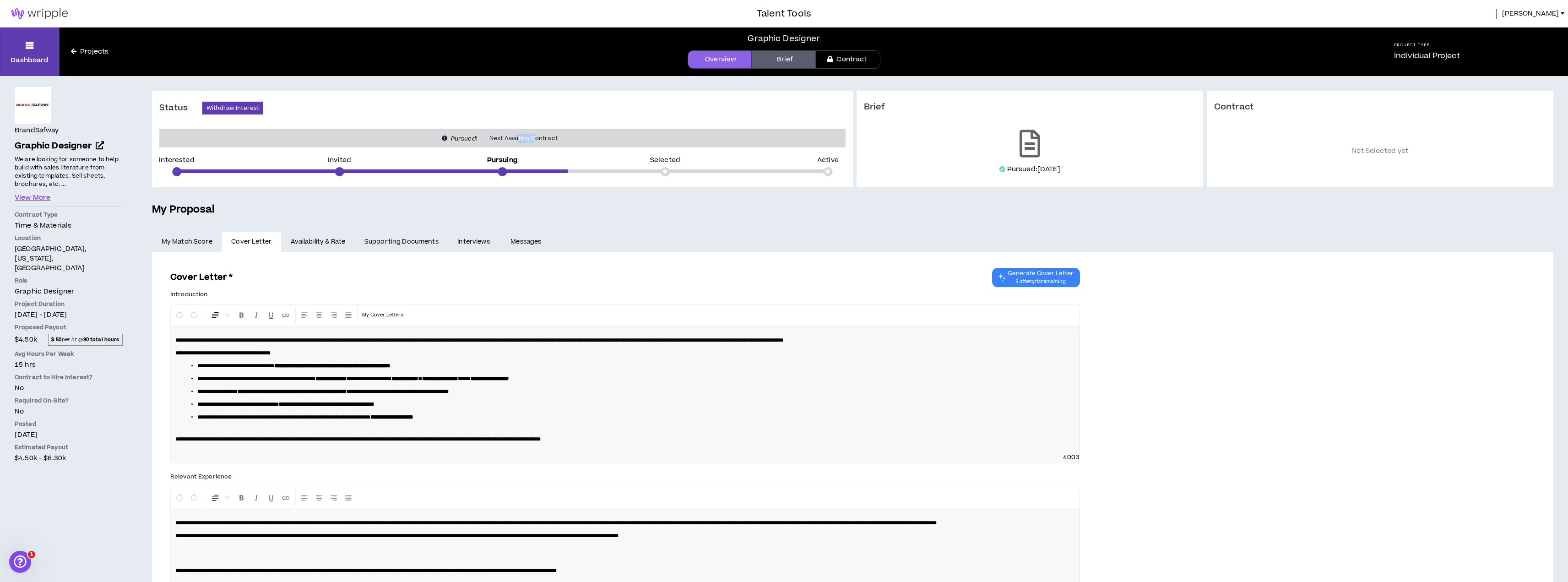
drag, startPoint x: 519, startPoint y: 136, endPoint x: 535, endPoint y: 136, distance: 16.0
click at [535, 136] on span "Next Awaiting Contract" at bounding box center [523, 138] width 79 height 9
drag, startPoint x: 535, startPoint y: 138, endPoint x: 562, endPoint y: 138, distance: 27.0
click at [562, 138] on span "Next Awaiting Contract" at bounding box center [523, 138] width 79 height 9
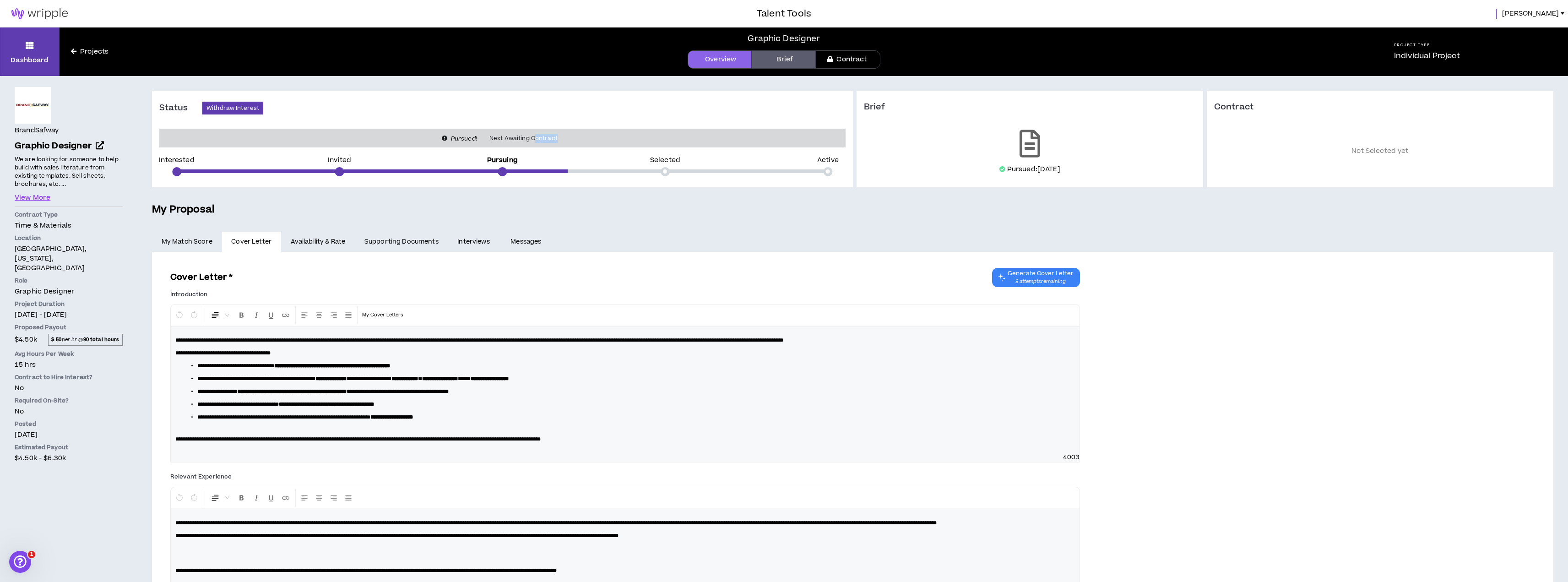
click at [562, 138] on span "Next Awaiting Contract" at bounding box center [523, 138] width 79 height 9
click at [327, 241] on link "Availability & Rate" at bounding box center [318, 242] width 74 height 20
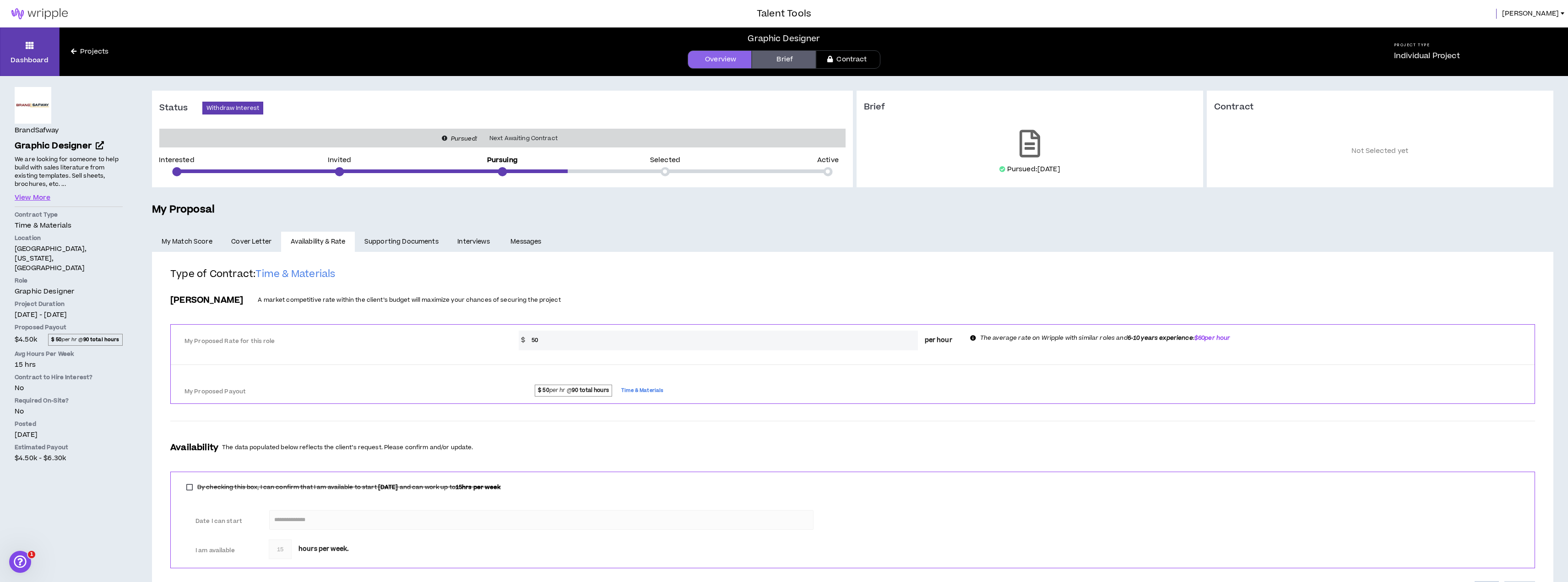
click at [399, 240] on link "Supporting Documents" at bounding box center [401, 242] width 93 height 20
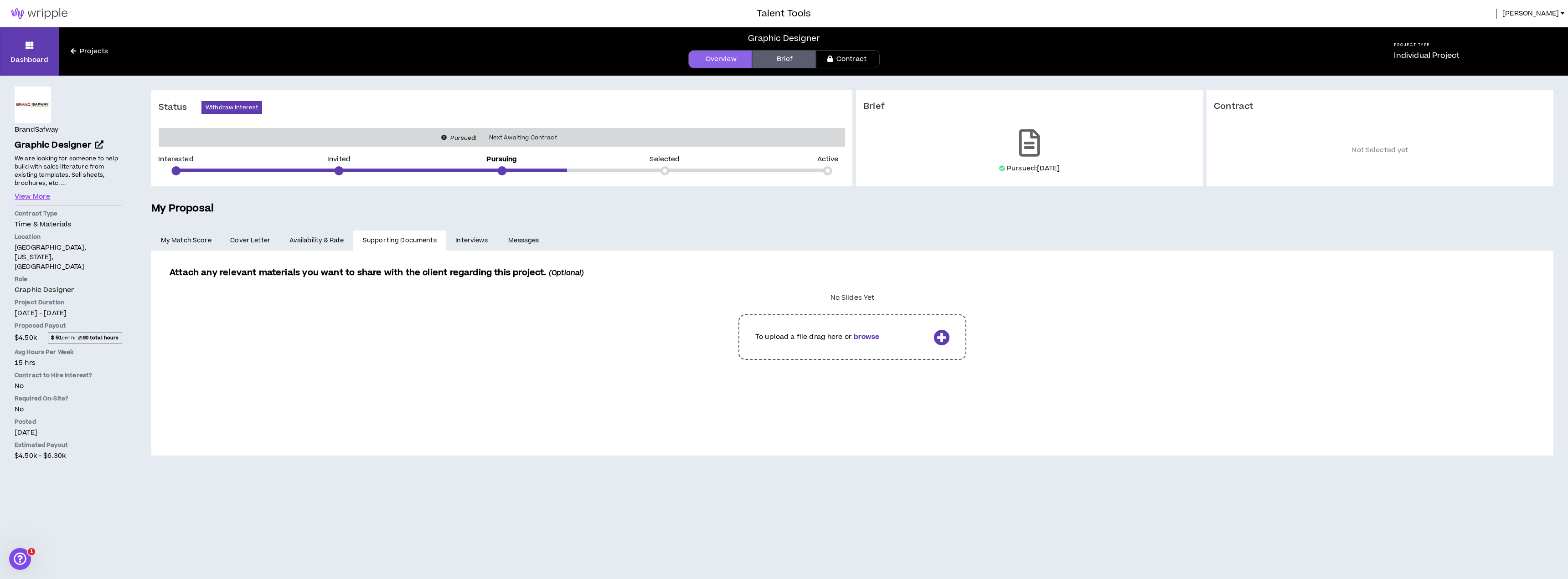
click at [315, 233] on link "Availability & Rate" at bounding box center [317, 241] width 73 height 20
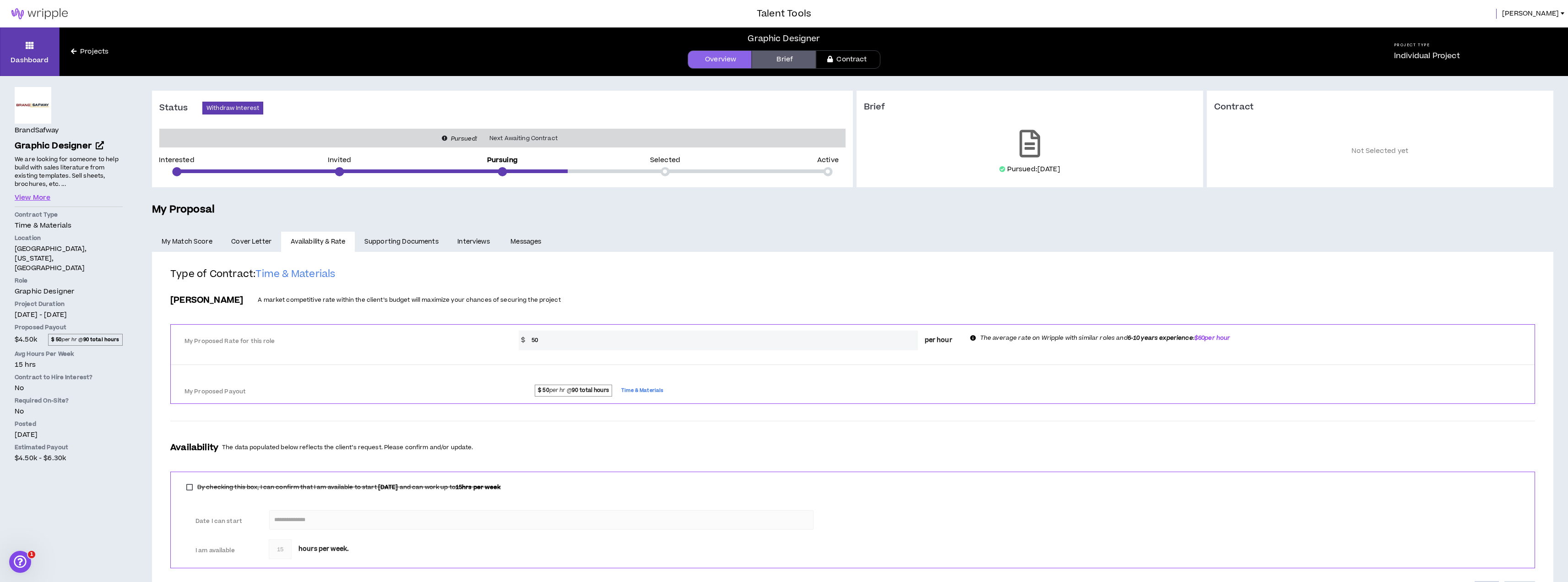
click at [247, 242] on span "Cover Letter" at bounding box center [251, 241] width 40 height 10
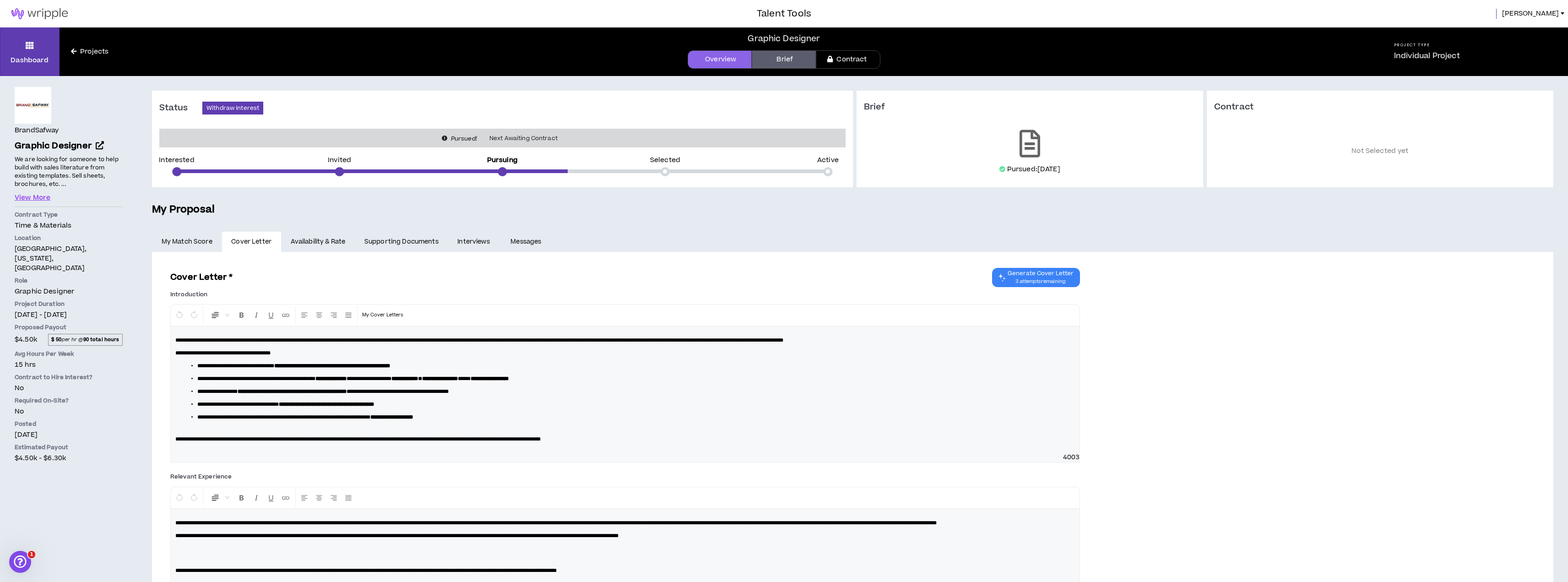
click at [191, 244] on link "My Match Score" at bounding box center [187, 242] width 70 height 20
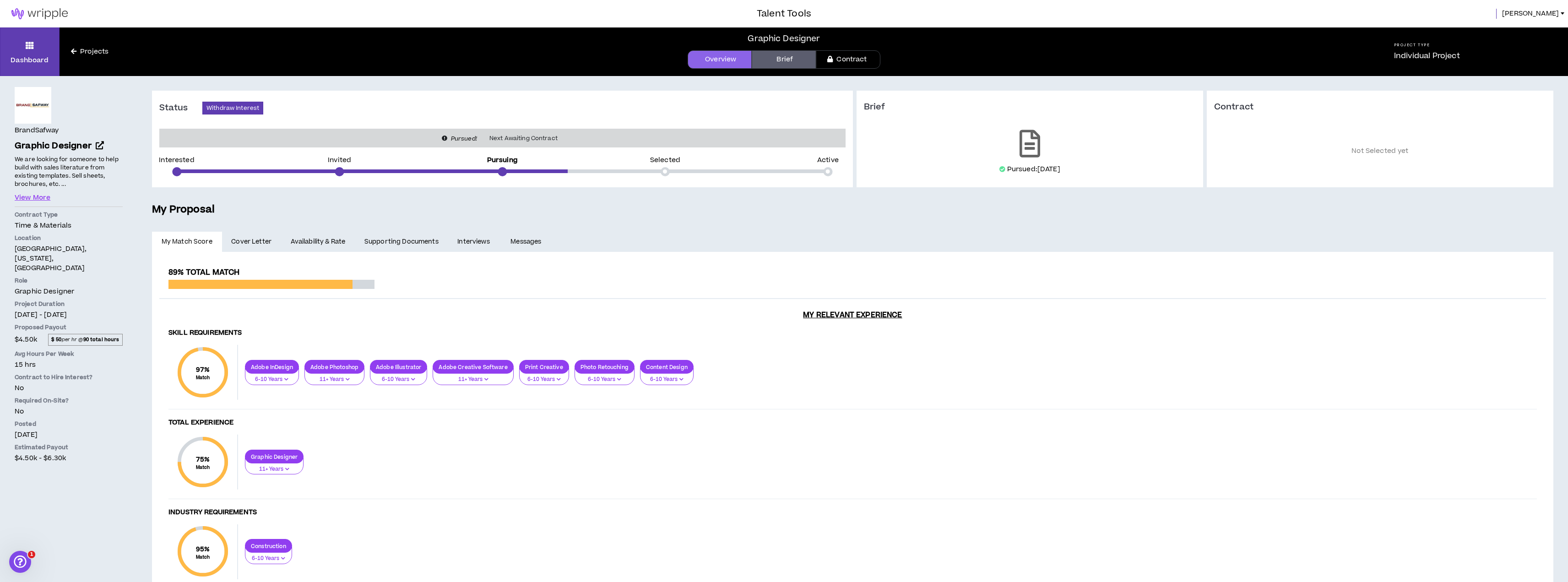
click at [458, 211] on h5 "My Proposal" at bounding box center [853, 210] width 1401 height 15
click at [931, 219] on div "**********" at bounding box center [853, 408] width 1401 height 412
click at [937, 228] on div "**********" at bounding box center [853, 408] width 1401 height 412
click at [780, 62] on link "Brief" at bounding box center [784, 60] width 64 height 18
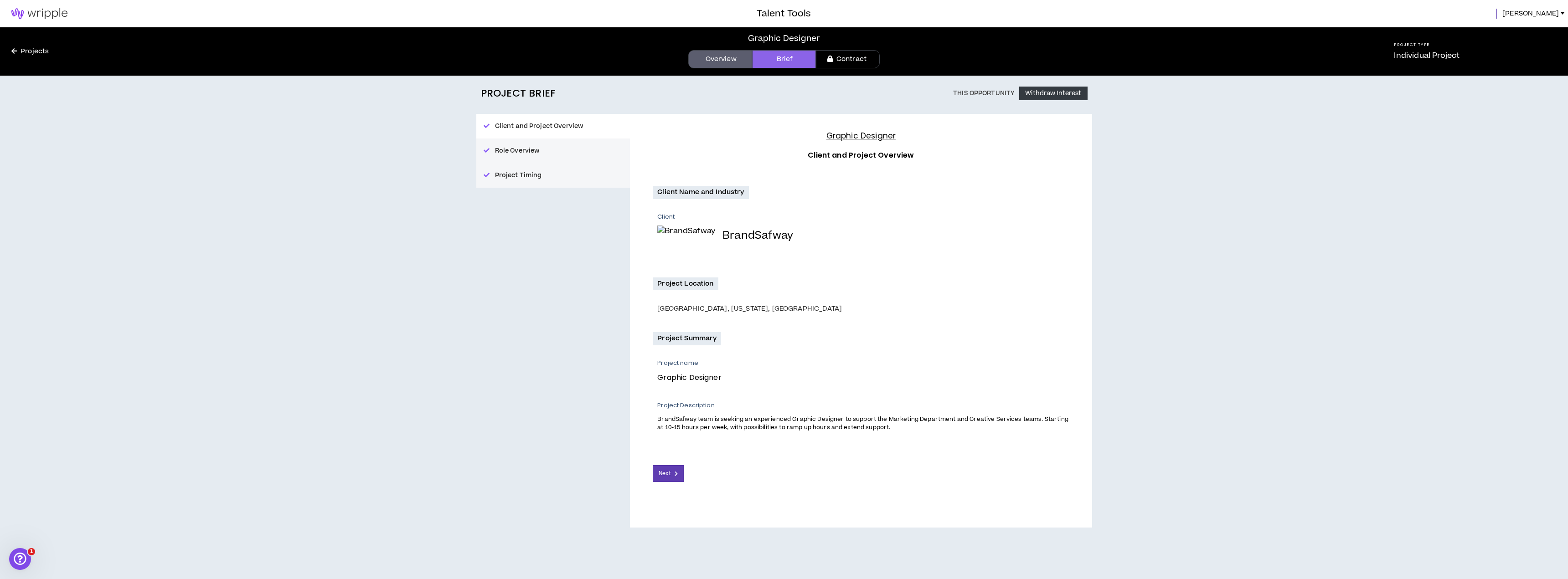
click at [1134, 167] on div "Project Brief This Opportunity Withdraw Interest Client and Project Overview Ro…" at bounding box center [784, 327] width 1568 height 504
click at [1334, 223] on div "Project Brief This Opportunity Withdraw Interest Client and Project Overview Ro…" at bounding box center [784, 327] width 1568 height 504
click at [542, 173] on button "Project Timing" at bounding box center [553, 175] width 154 height 24
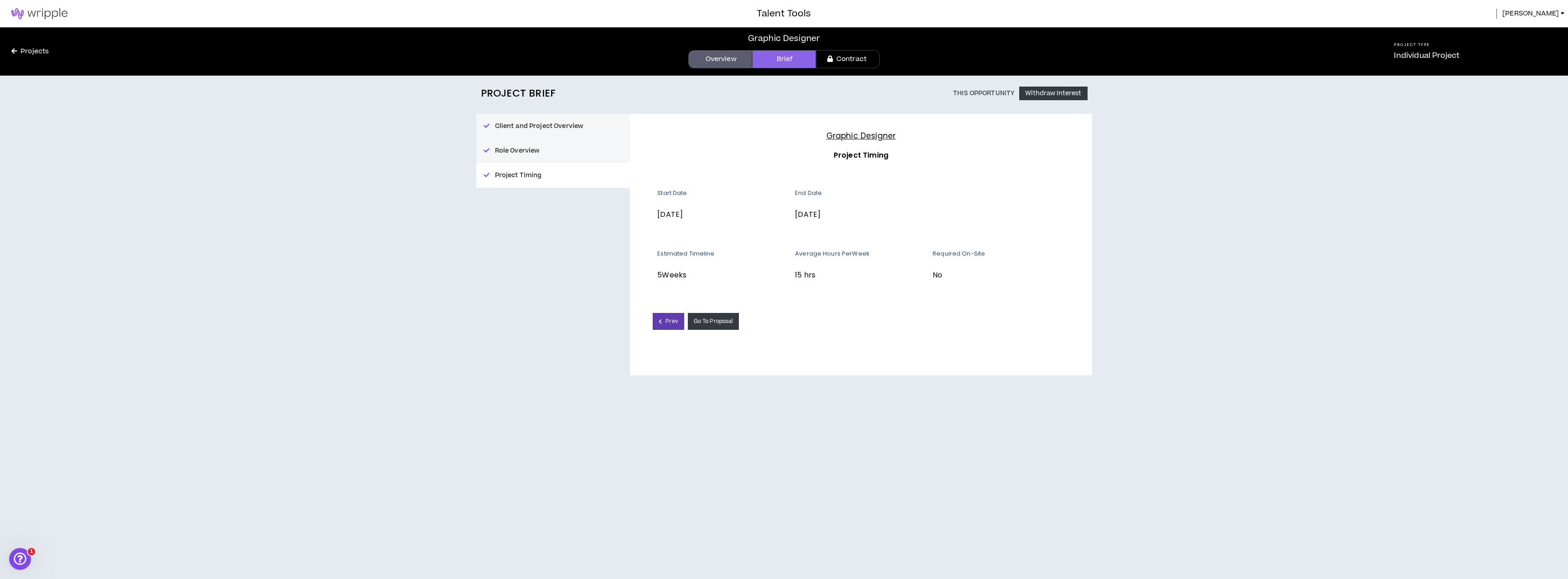
click at [1192, 321] on div "Project Brief This Opportunity Withdraw Interest Client and Project Overview Ro…" at bounding box center [784, 327] width 1568 height 504
click at [707, 321] on link "Go To Proposal" at bounding box center [713, 321] width 51 height 17
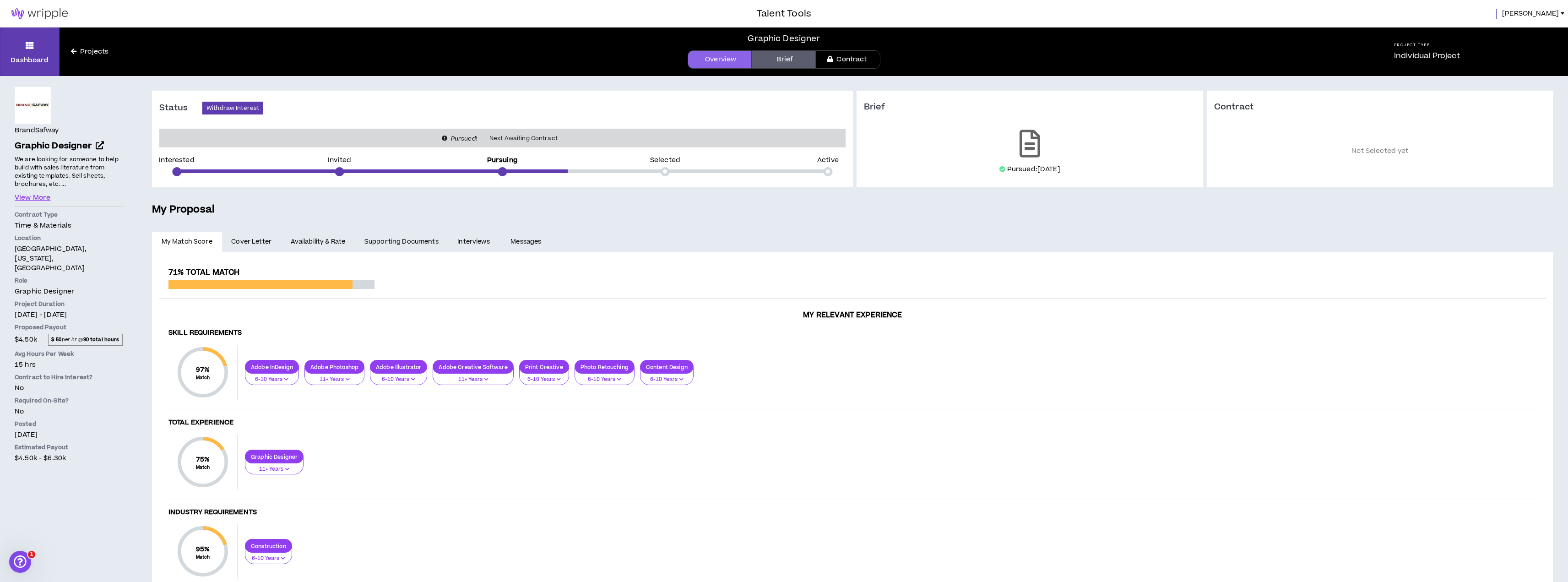
click at [893, 259] on div "**********" at bounding box center [853, 433] width 1401 height 362
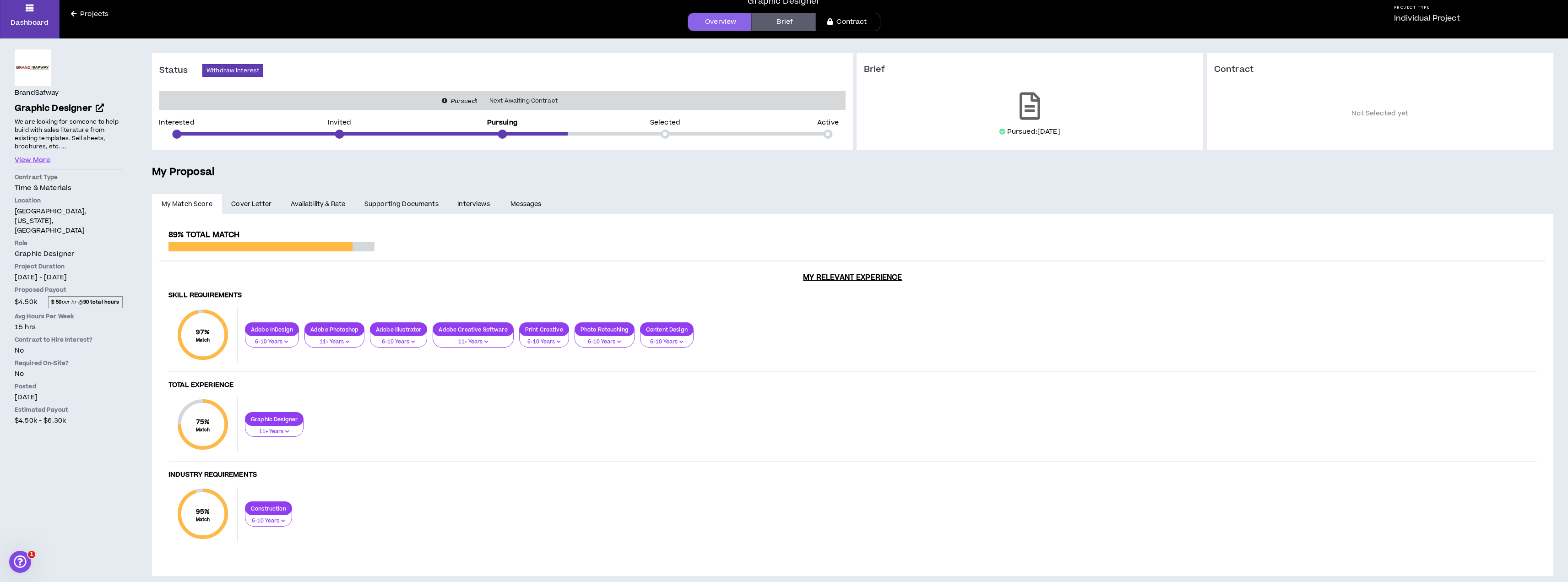
scroll to position [46, 0]
